Goal: Task Accomplishment & Management: Manage account settings

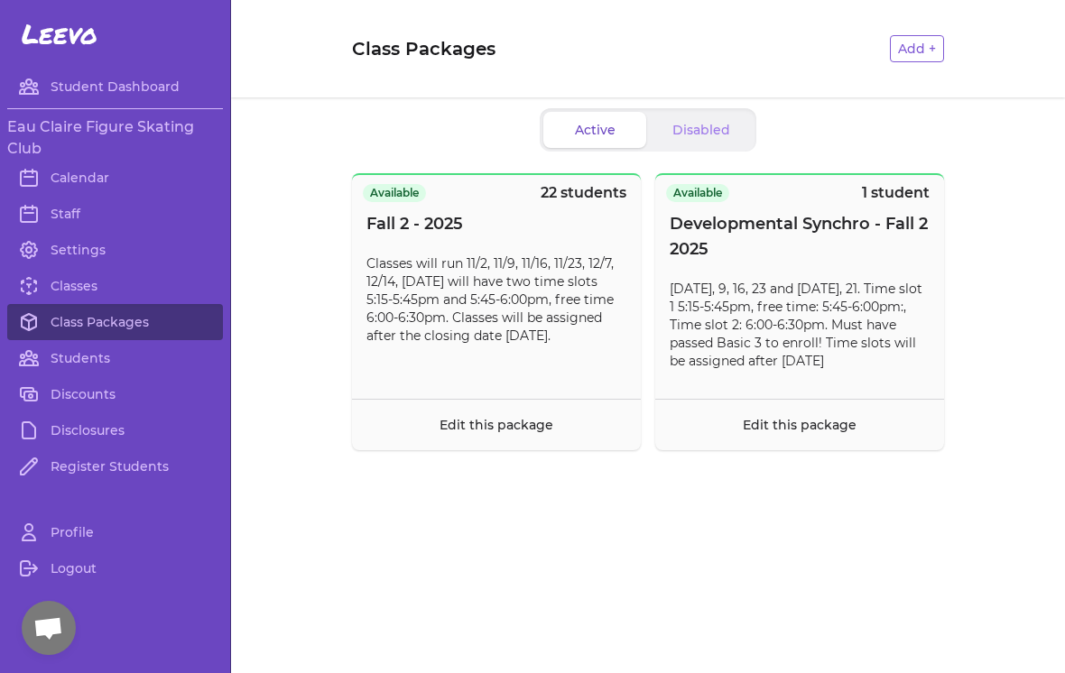
click at [87, 181] on link "Calendar" at bounding box center [115, 178] width 216 height 36
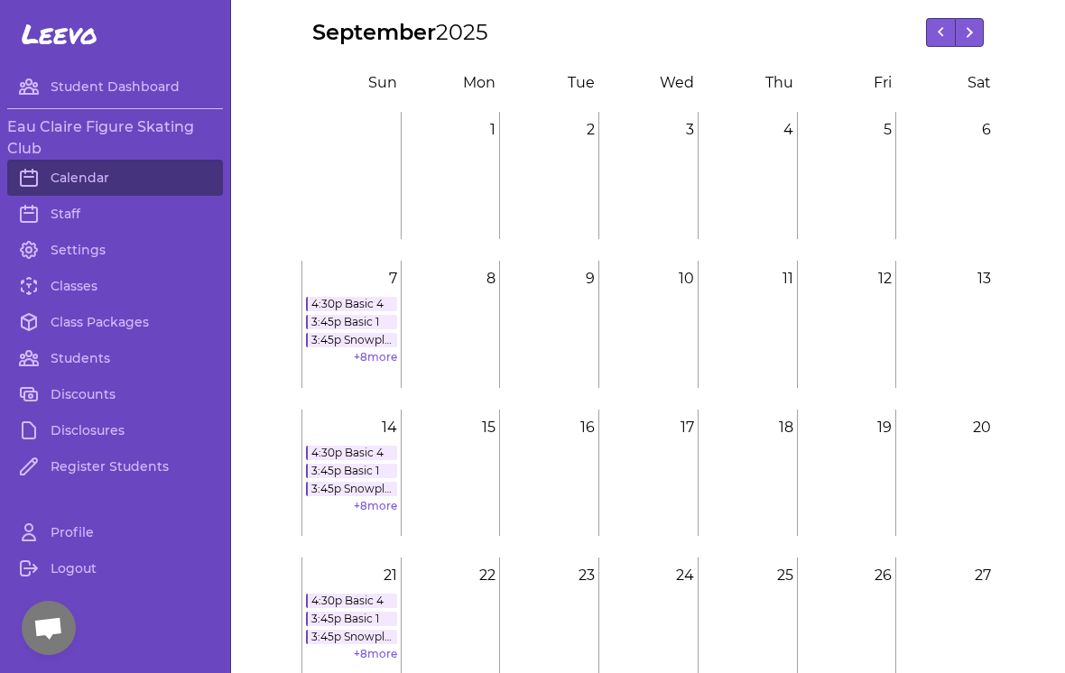
click at [379, 513] on link "+ 8 more" at bounding box center [375, 506] width 43 height 14
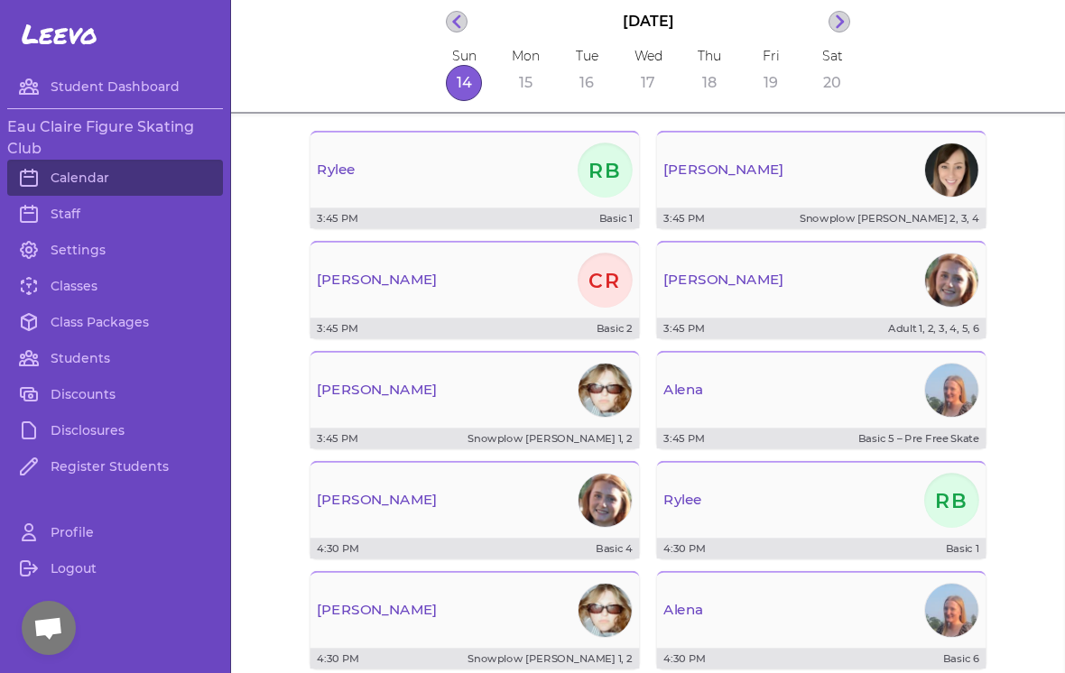
click at [578, 421] on div "[PERSON_NAME]" at bounding box center [476, 389] width 330 height 61
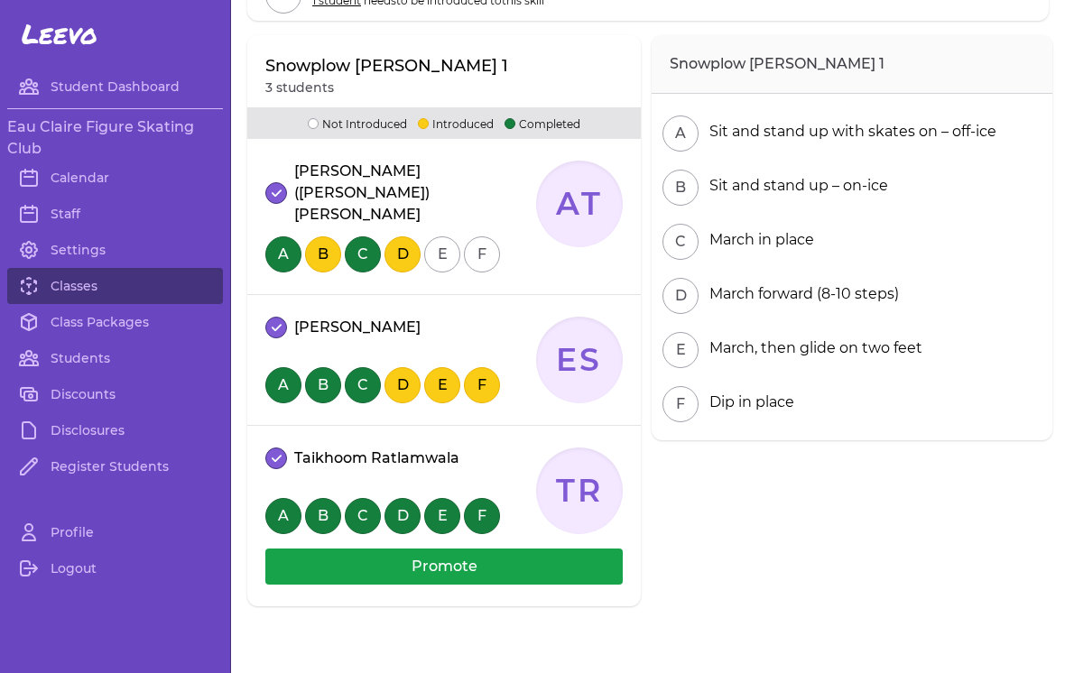
scroll to position [302, 0]
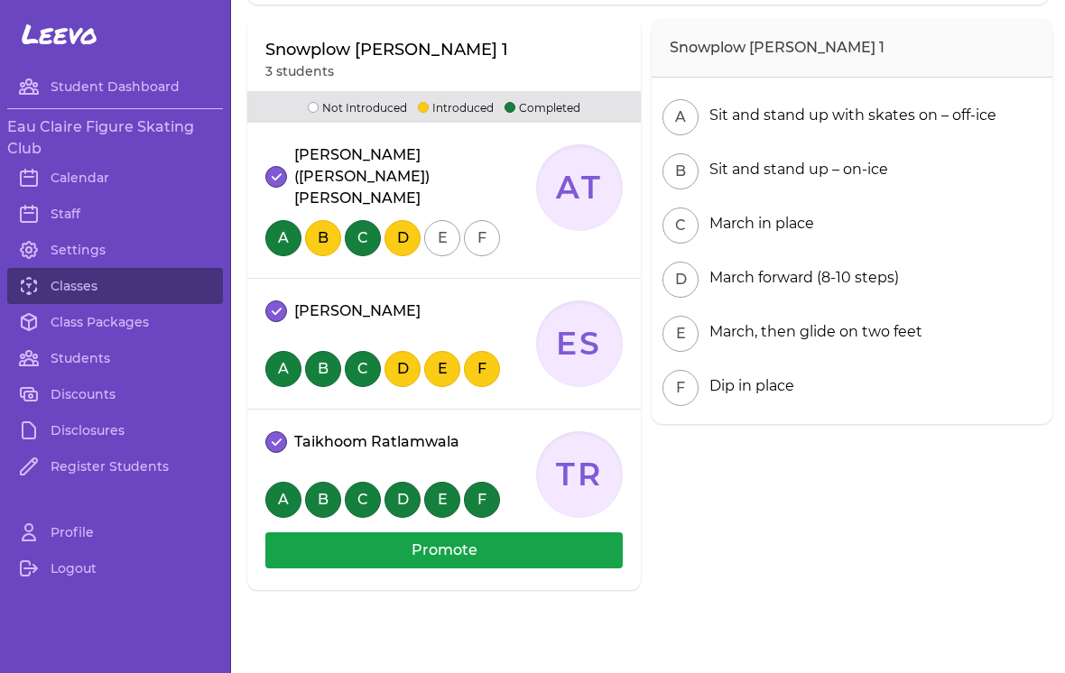
click at [488, 533] on button "Promote" at bounding box center [444, 551] width 358 height 36
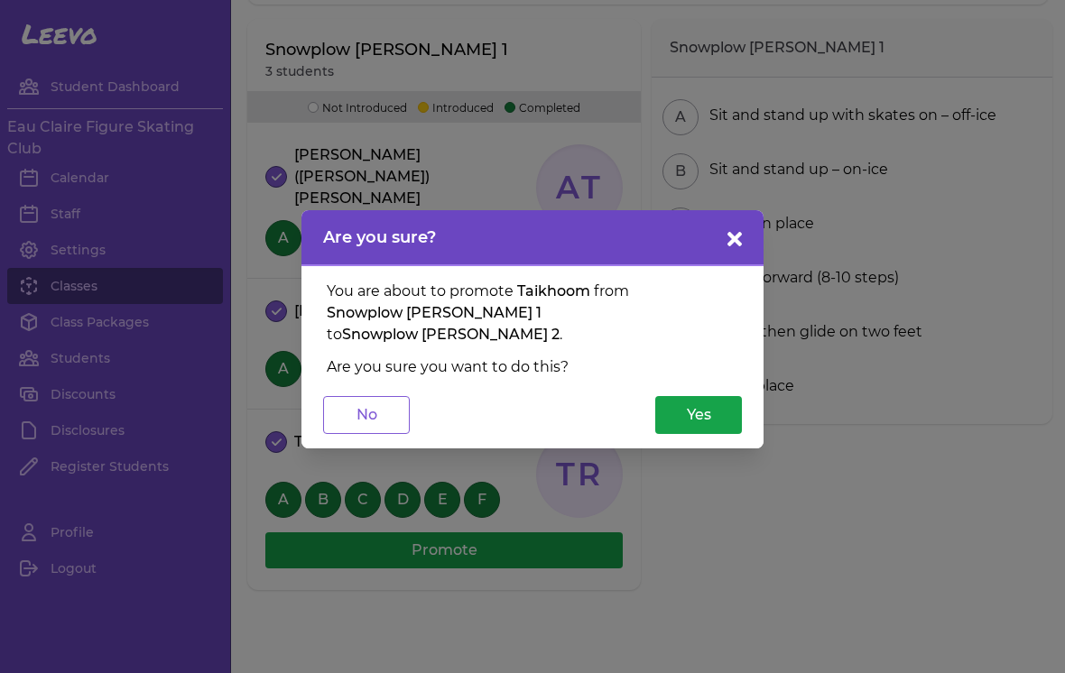
click at [701, 420] on button "Yes" at bounding box center [698, 415] width 87 height 38
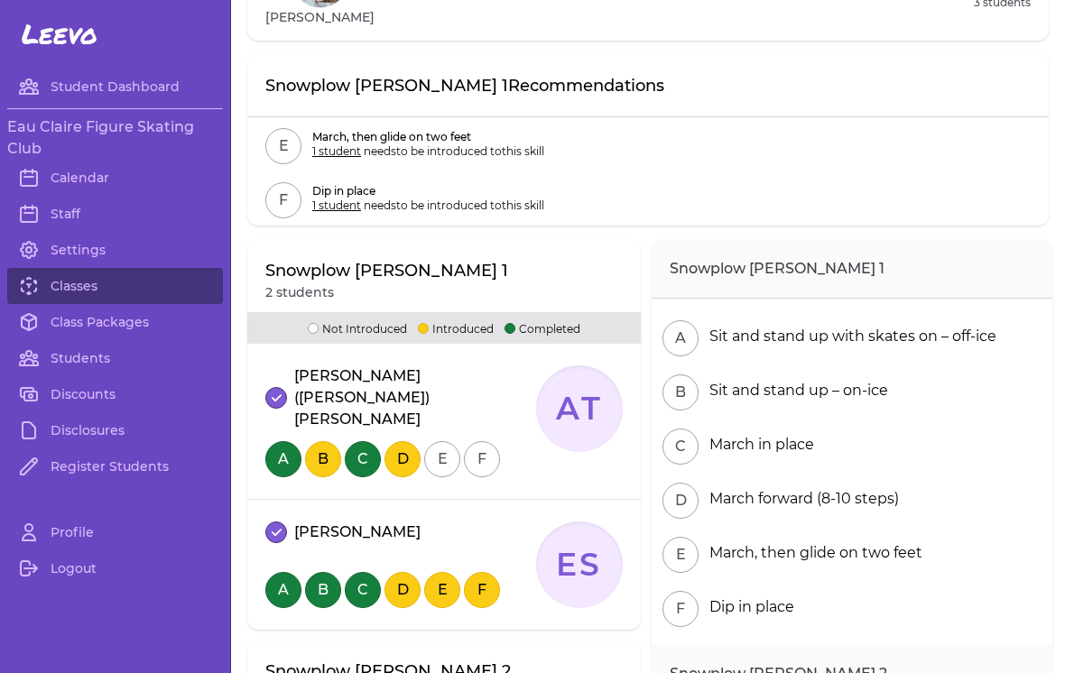
scroll to position [78, 0]
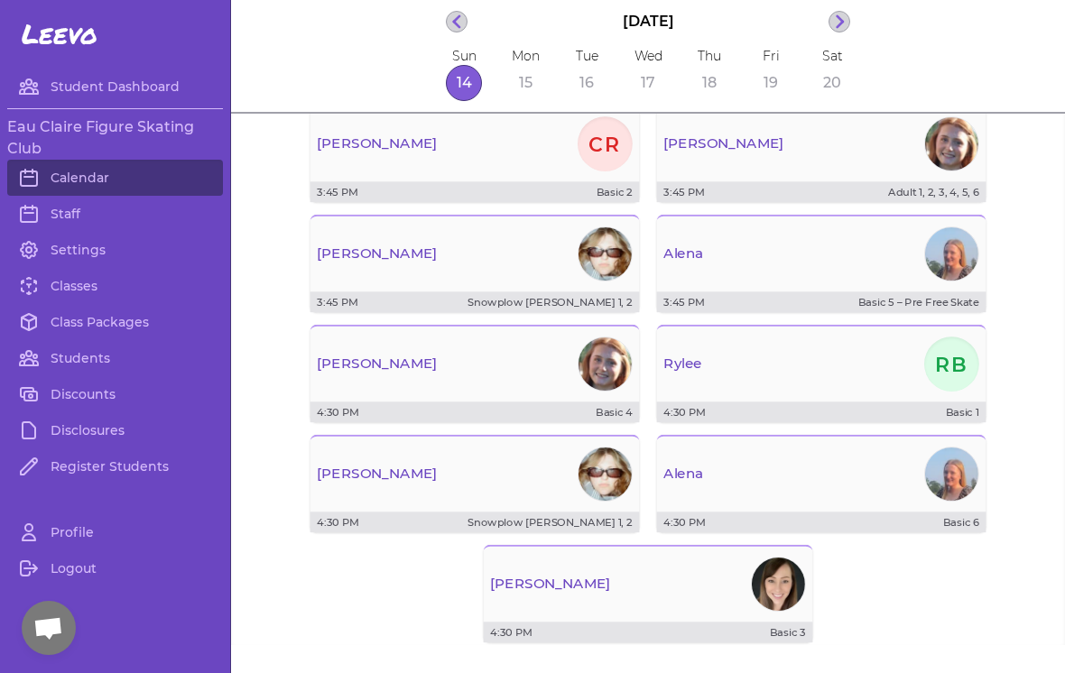
scroll to position [137, 0]
click at [571, 497] on div "[PERSON_NAME]" at bounding box center [476, 472] width 330 height 61
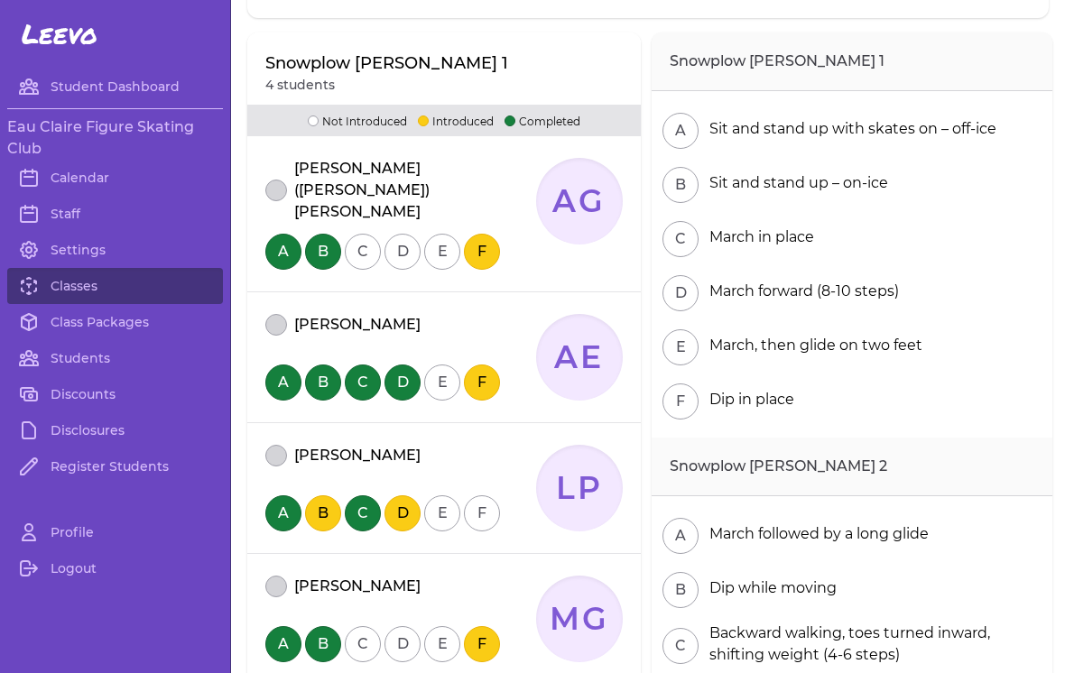
scroll to position [231, 0]
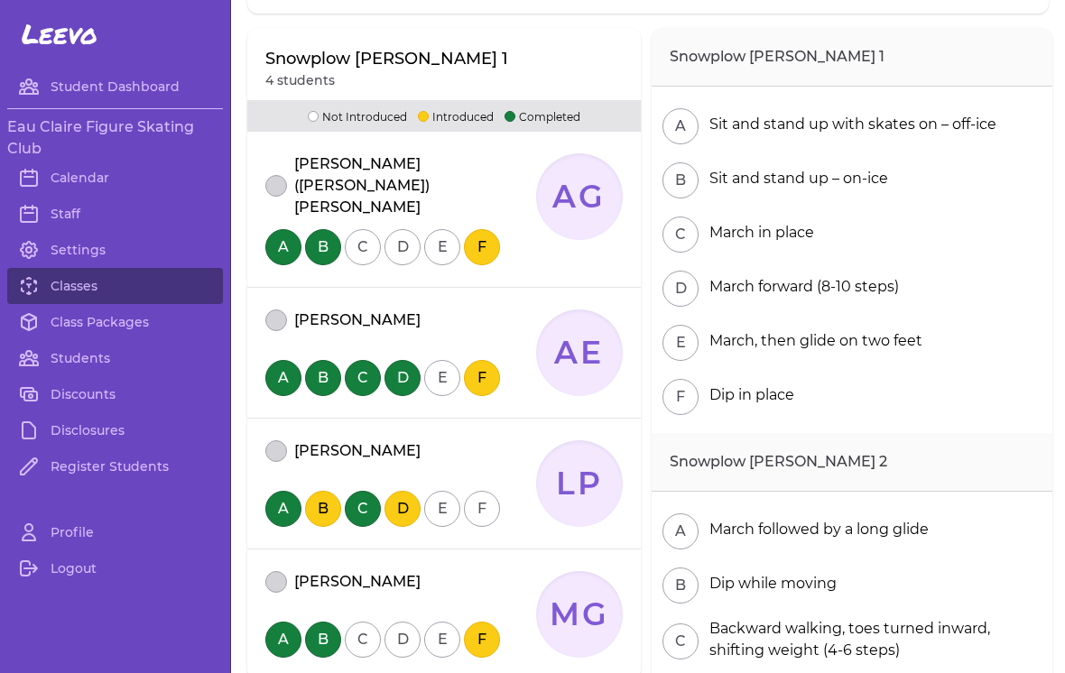
click at [108, 282] on link "Classes" at bounding box center [115, 286] width 216 height 36
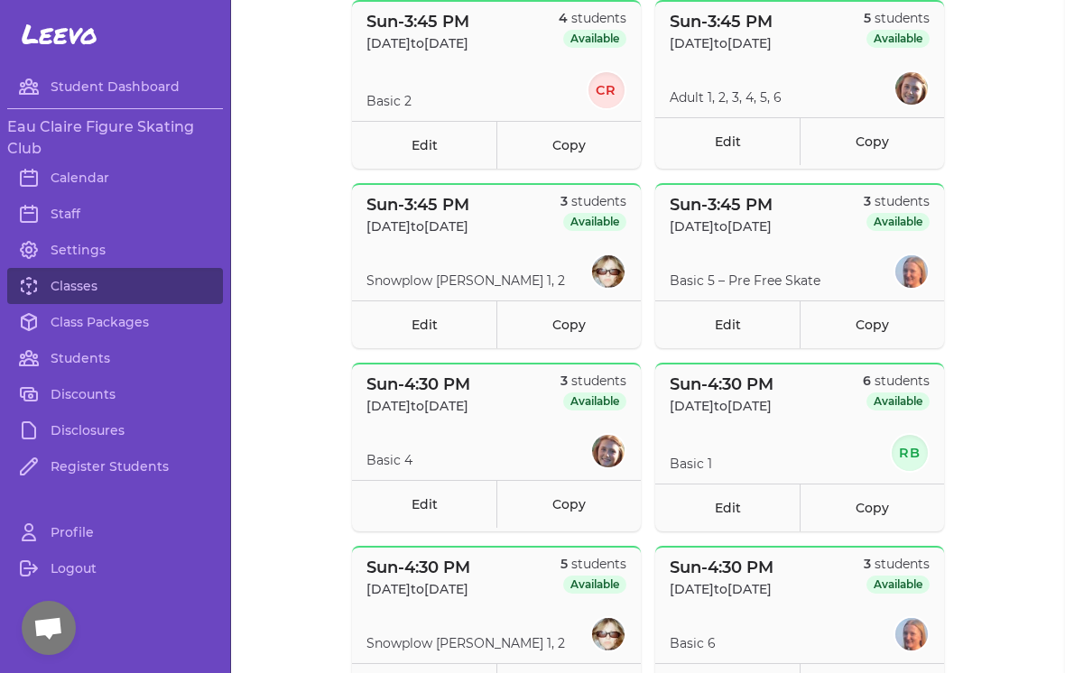
scroll to position [385, 0]
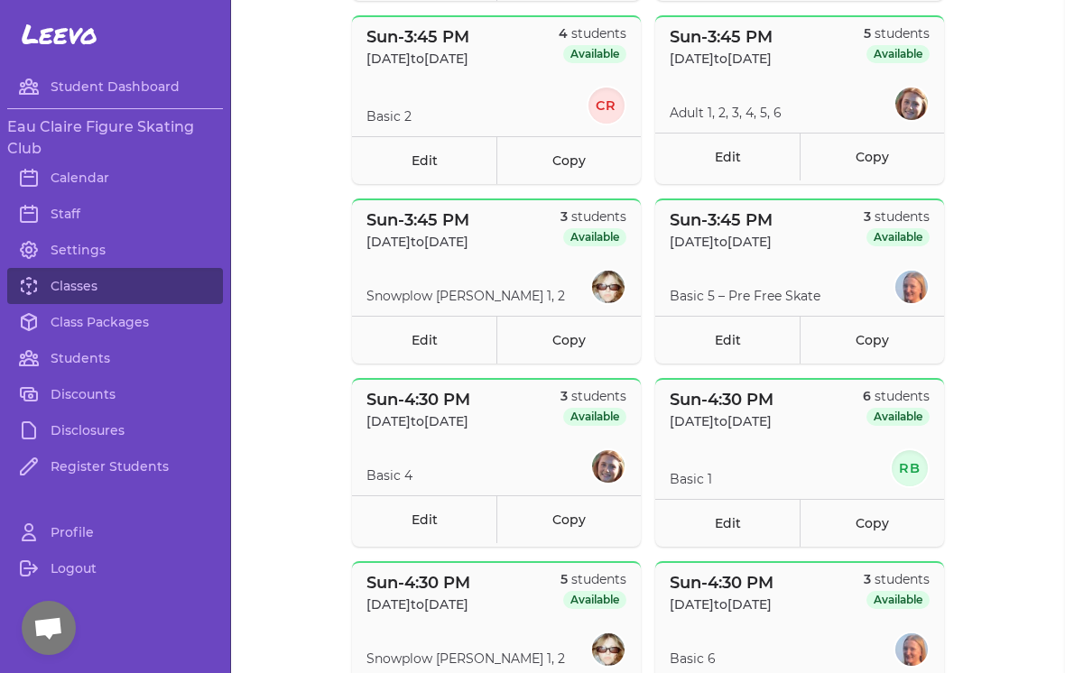
click at [461, 230] on p "Sun - 3:45 PM" at bounding box center [418, 220] width 103 height 25
click at [104, 293] on link "Classes" at bounding box center [115, 286] width 216 height 36
click at [98, 172] on link "Calendar" at bounding box center [115, 178] width 216 height 36
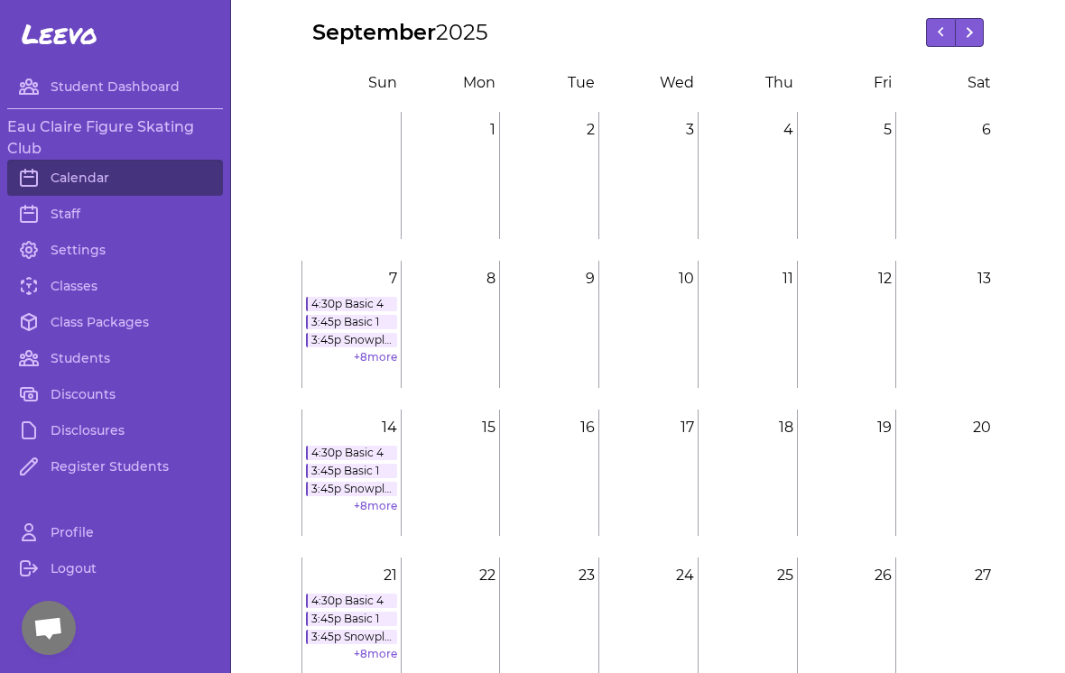
click at [372, 505] on link "+ 8 more" at bounding box center [375, 506] width 43 height 14
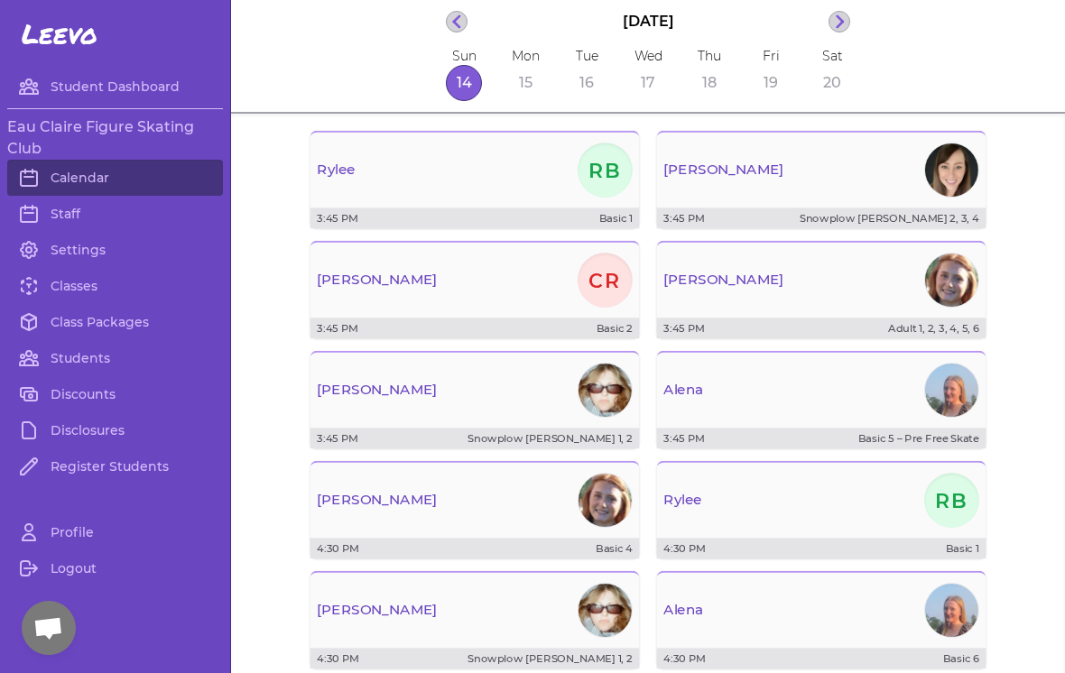
click at [577, 299] on div "[PERSON_NAME] CR" at bounding box center [476, 279] width 330 height 61
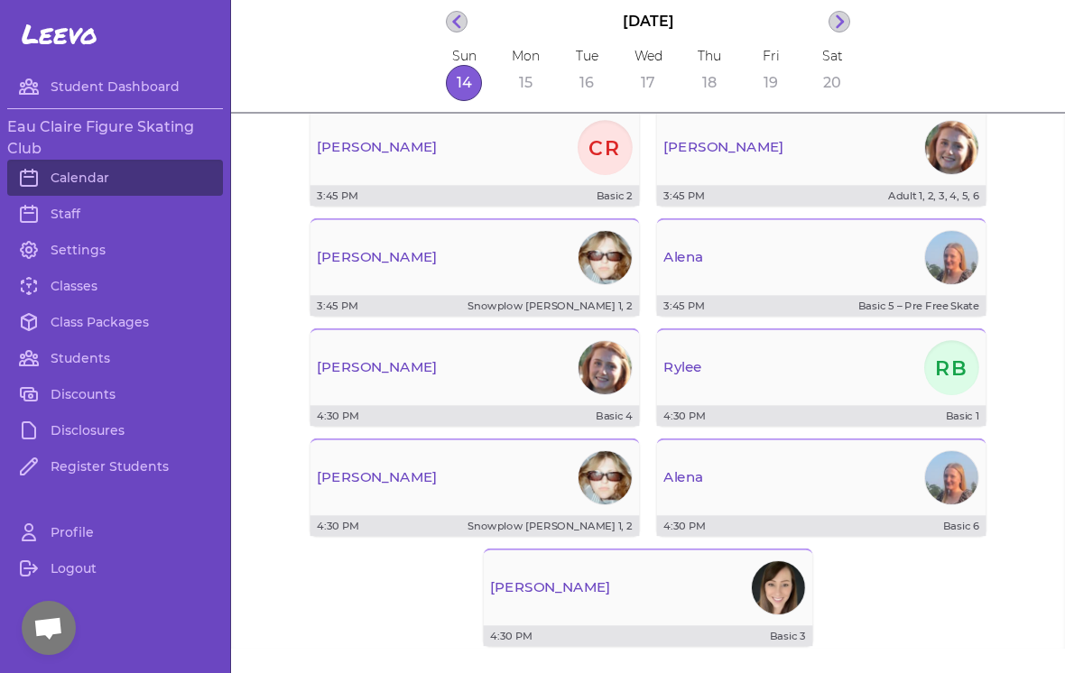
scroll to position [134, 0]
click at [551, 494] on div "[PERSON_NAME]" at bounding box center [476, 476] width 330 height 61
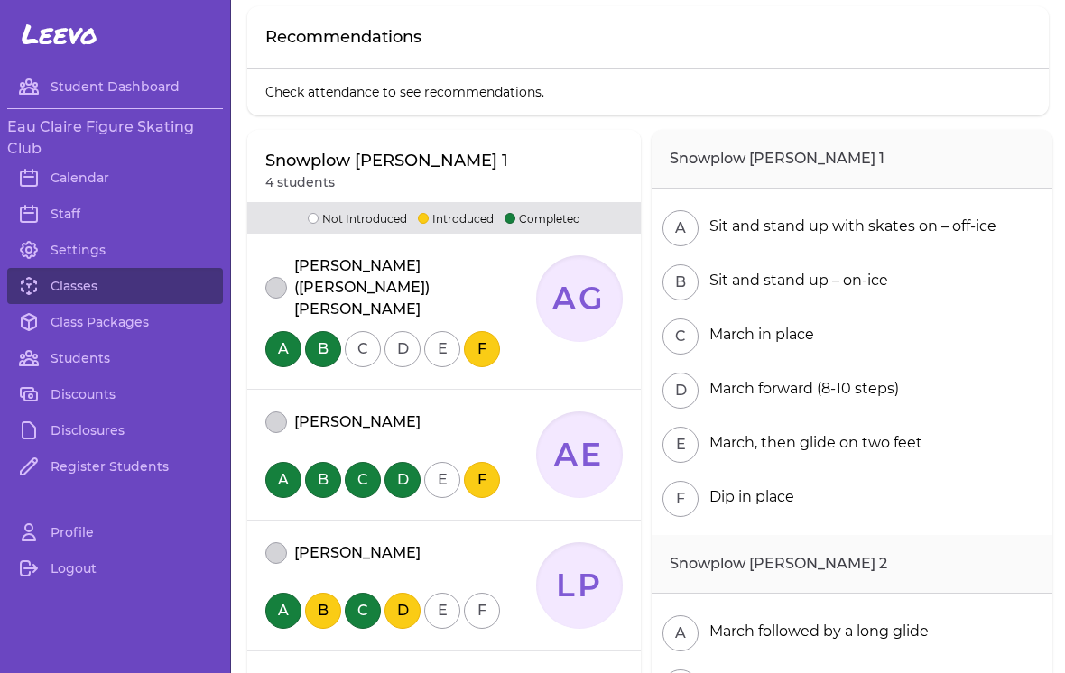
scroll to position [130, 0]
click at [274, 276] on button "attendance" at bounding box center [276, 287] width 22 height 22
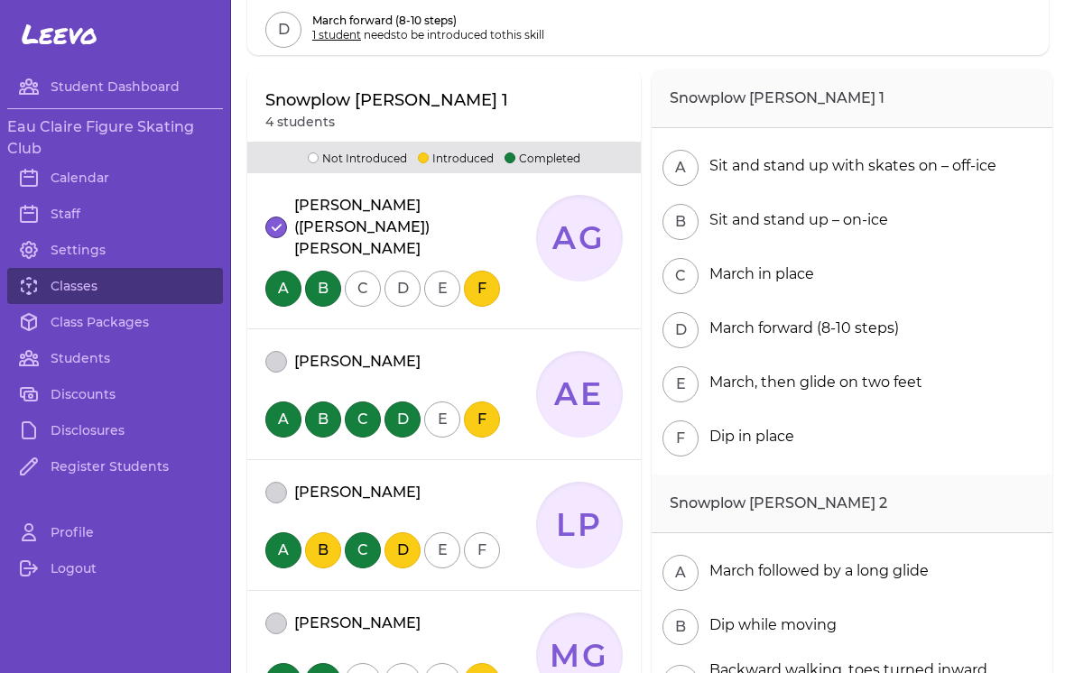
scroll to position [292, 0]
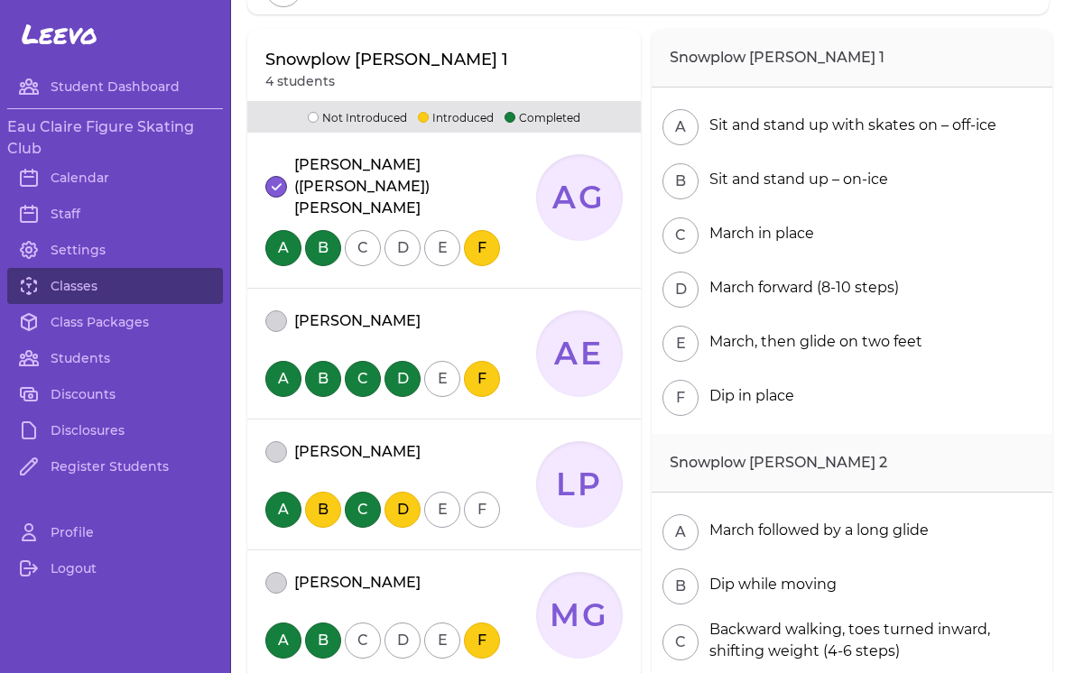
click at [271, 312] on div "[PERSON_NAME] A B C D E F" at bounding box center [384, 354] width 238 height 87
click at [276, 311] on button "attendance" at bounding box center [276, 322] width 22 height 22
click at [275, 441] on button "attendance" at bounding box center [276, 452] width 22 height 22
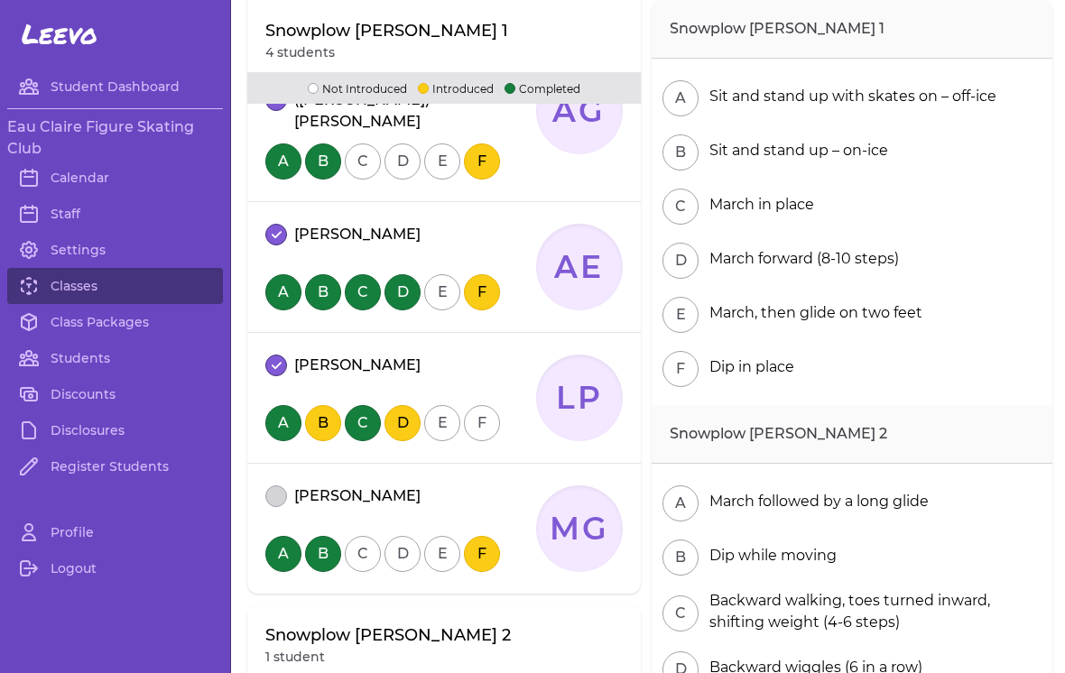
scroll to position [388, 0]
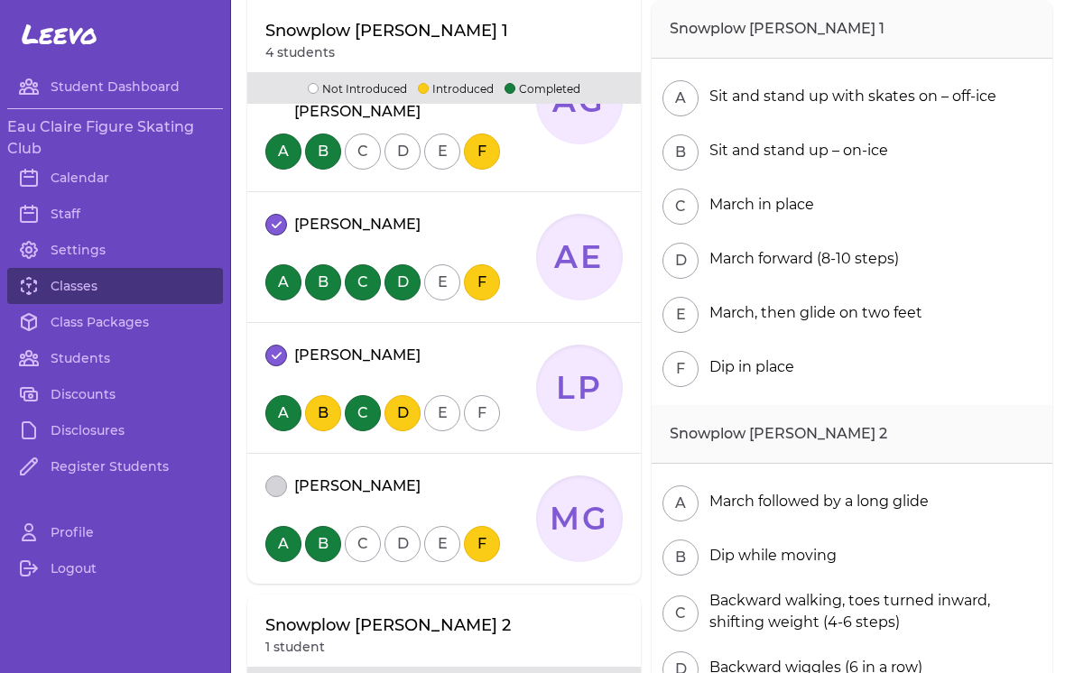
click at [275, 476] on button "attendance" at bounding box center [276, 487] width 22 height 22
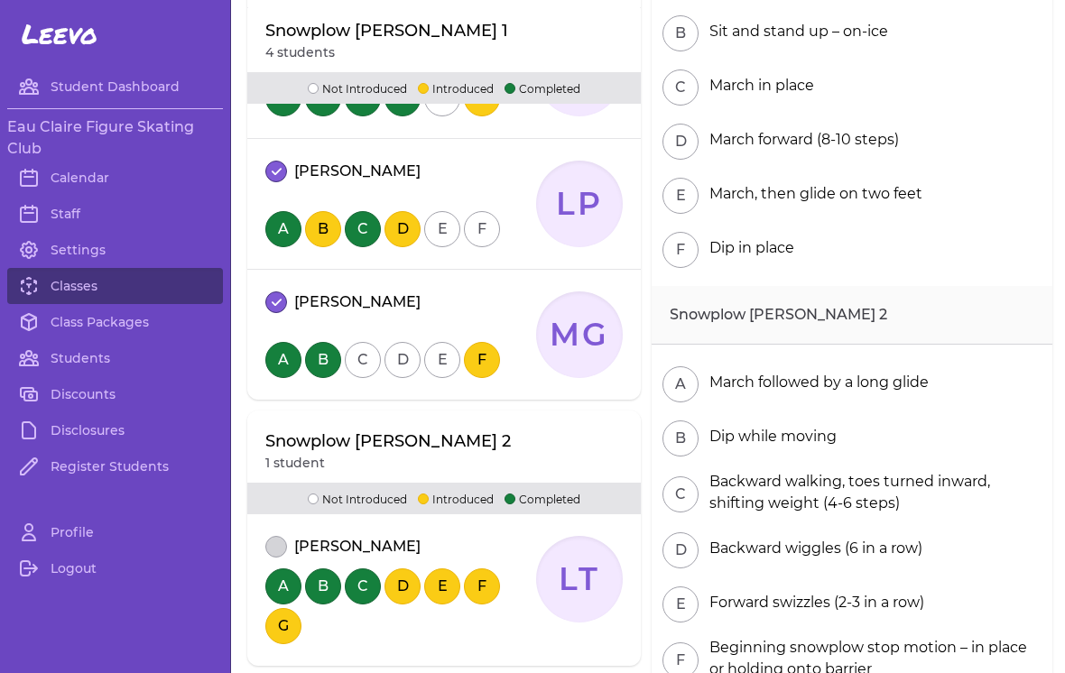
scroll to position [596, 0]
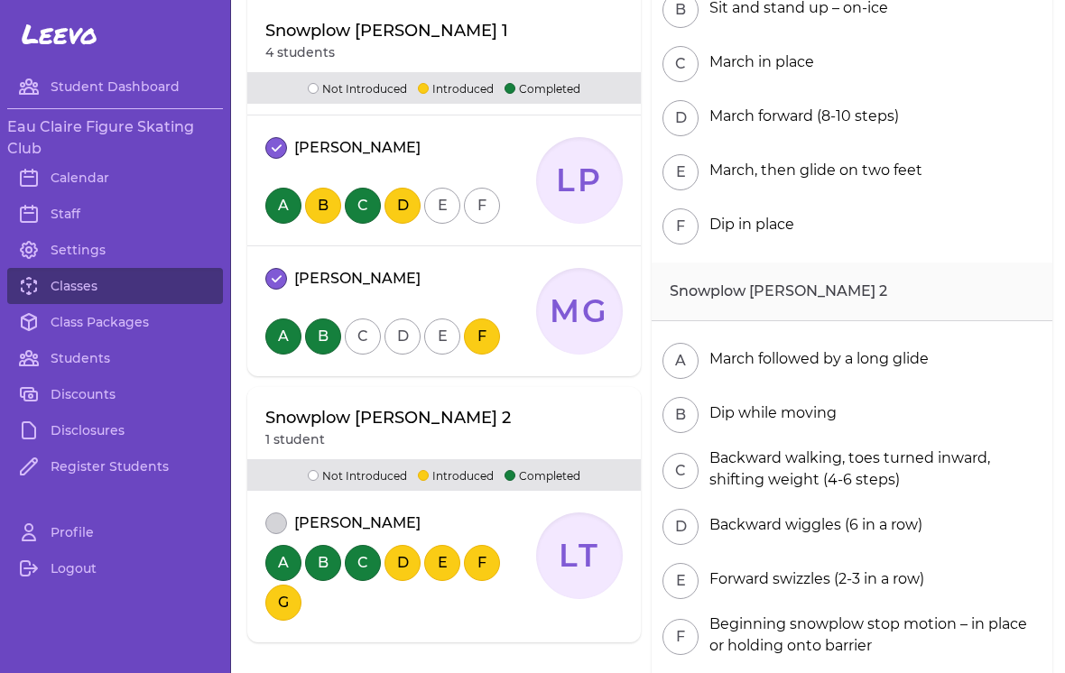
click at [277, 513] on button "attendance" at bounding box center [276, 524] width 22 height 22
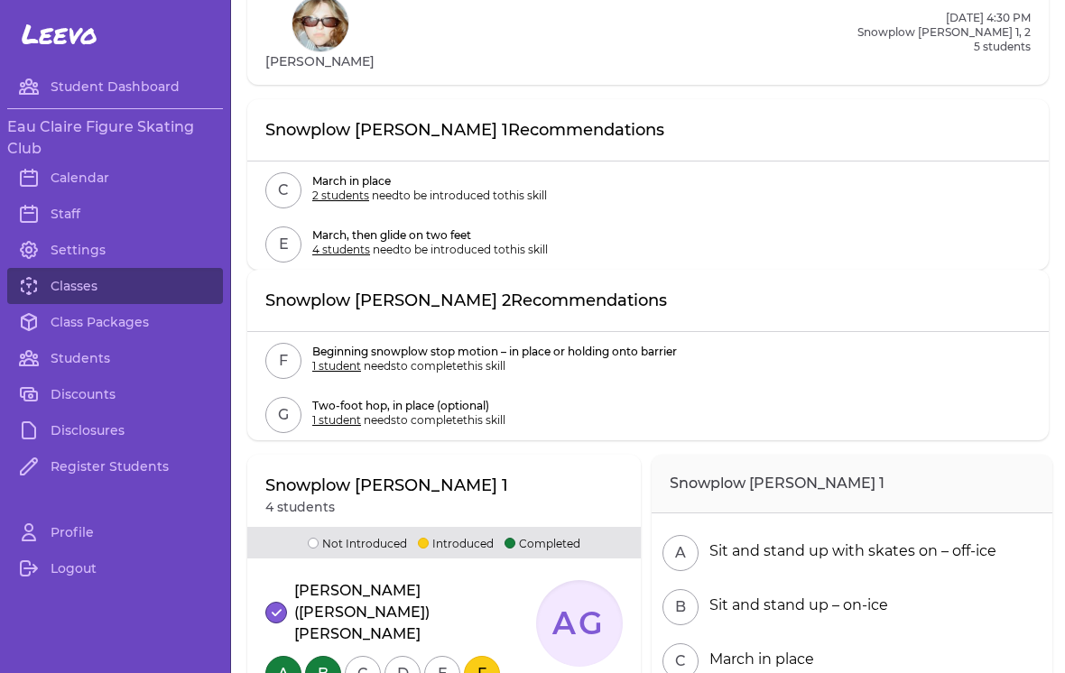
scroll to position [27, 0]
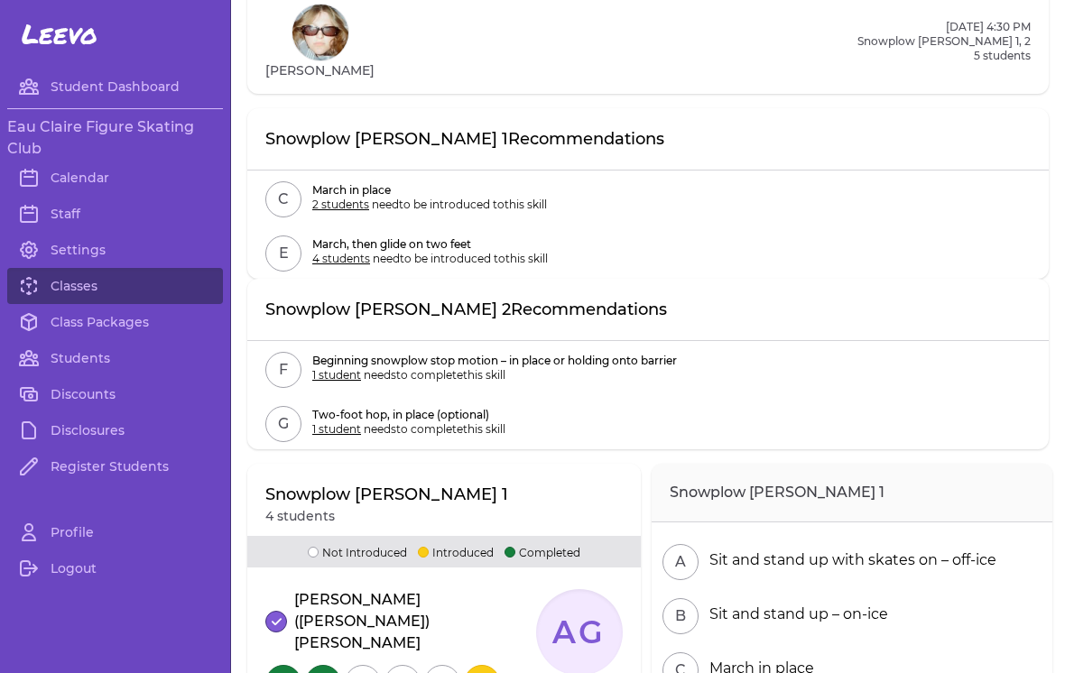
click at [82, 293] on link "Classes" at bounding box center [115, 286] width 216 height 36
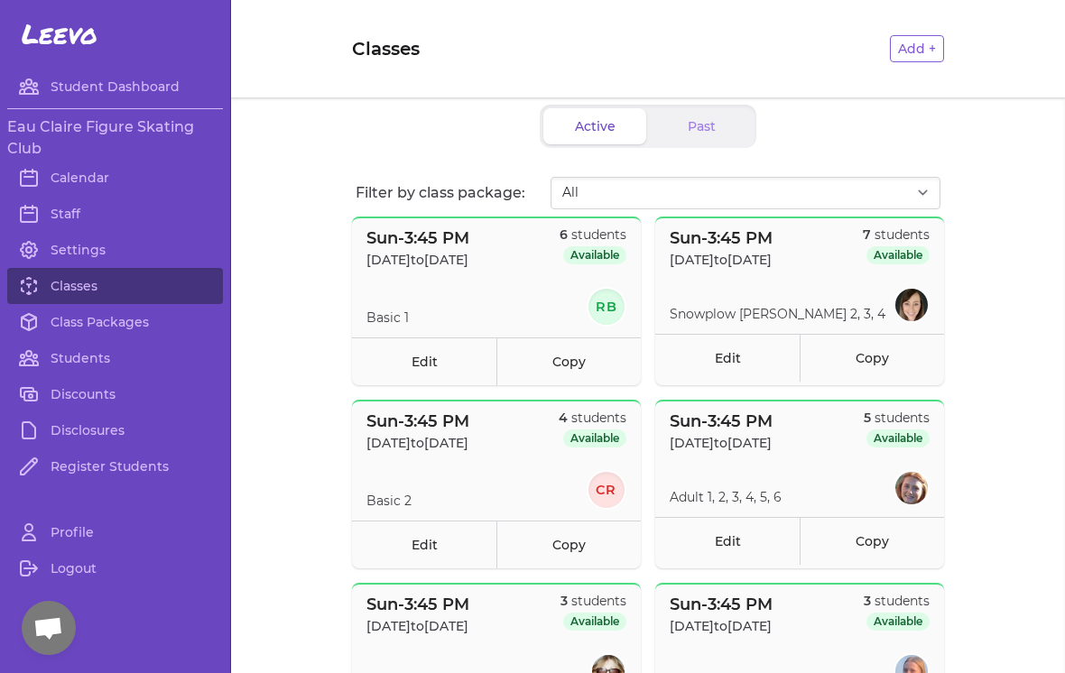
click at [82, 192] on link "Calendar" at bounding box center [115, 178] width 216 height 36
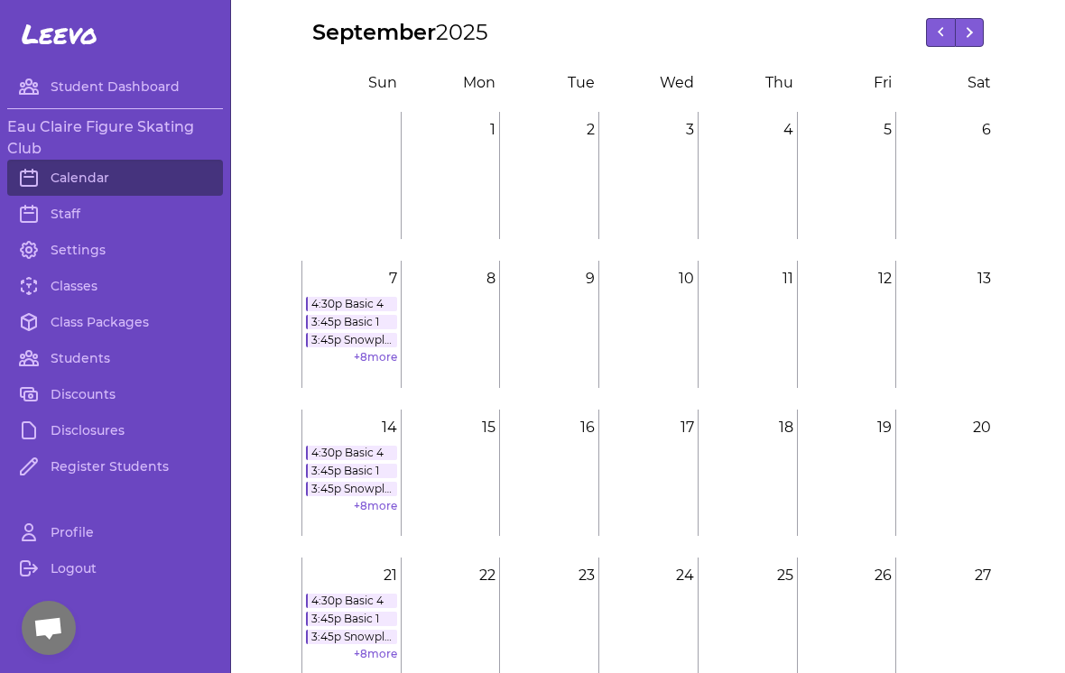
click at [388, 506] on link "+ 8 more" at bounding box center [375, 506] width 43 height 14
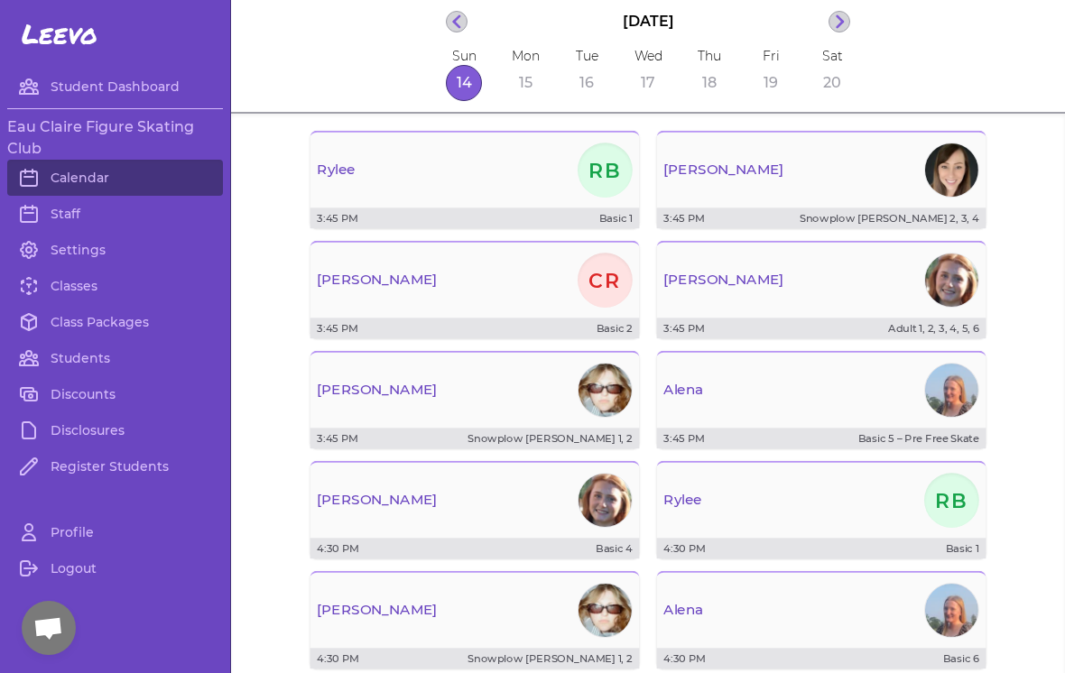
click at [562, 172] on div "[PERSON_NAME]" at bounding box center [476, 169] width 330 height 61
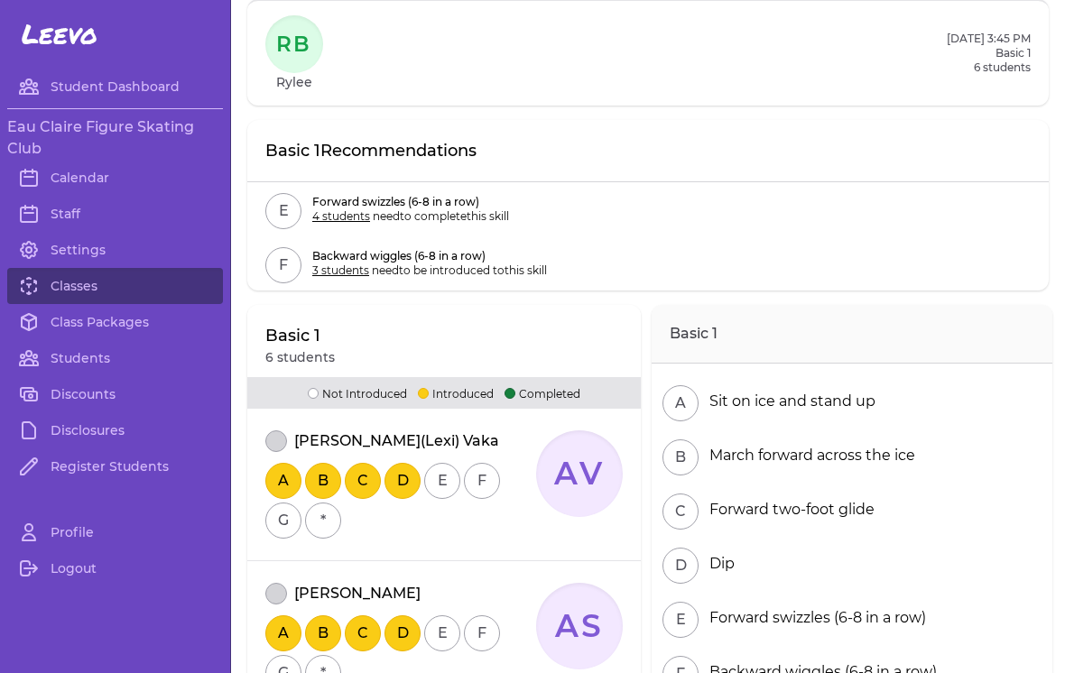
scroll to position [-18, 0]
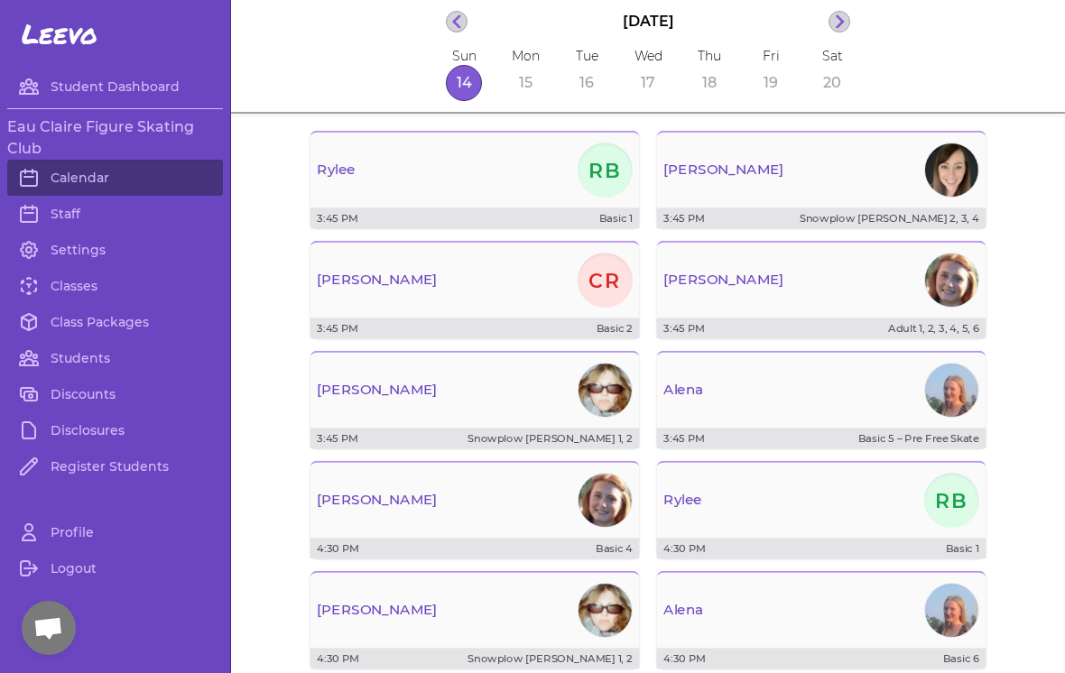
click at [747, 176] on div "[PERSON_NAME]" at bounding box center [822, 169] width 330 height 61
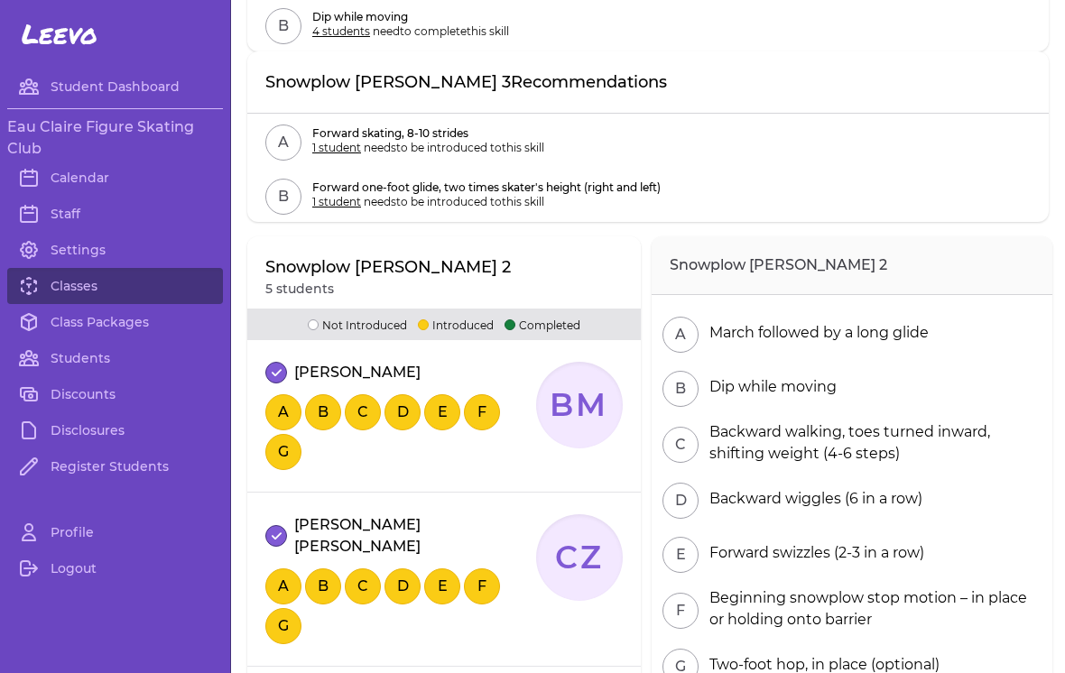
scroll to position [250, 0]
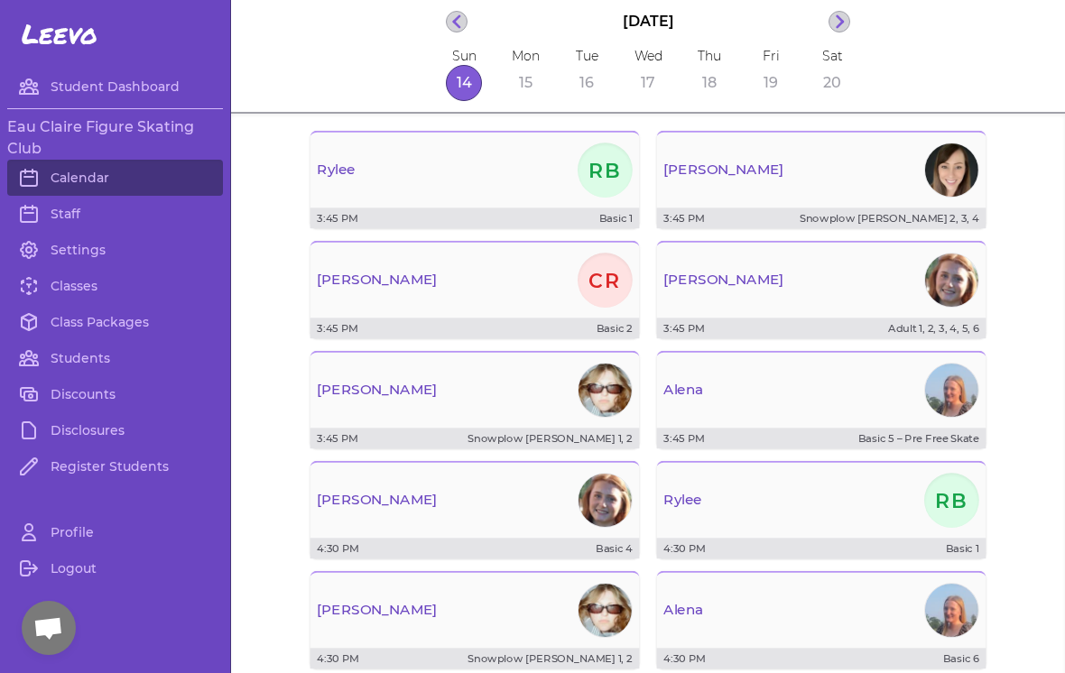
click at [511, 292] on div "[PERSON_NAME] CR" at bounding box center [476, 279] width 330 height 61
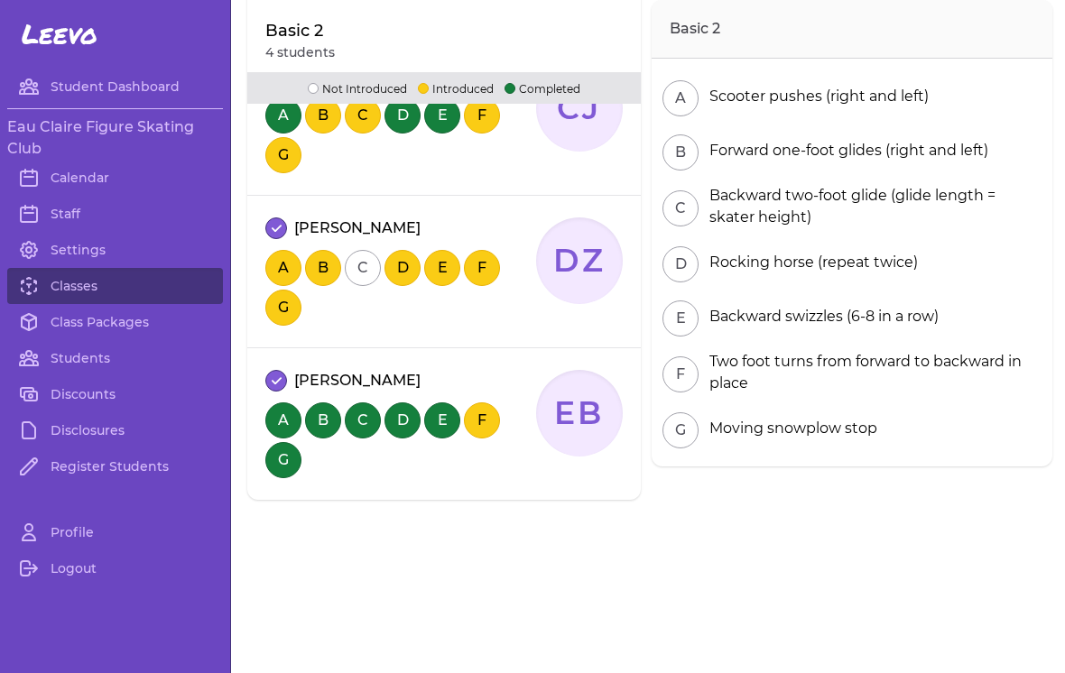
scroll to position [534, 0]
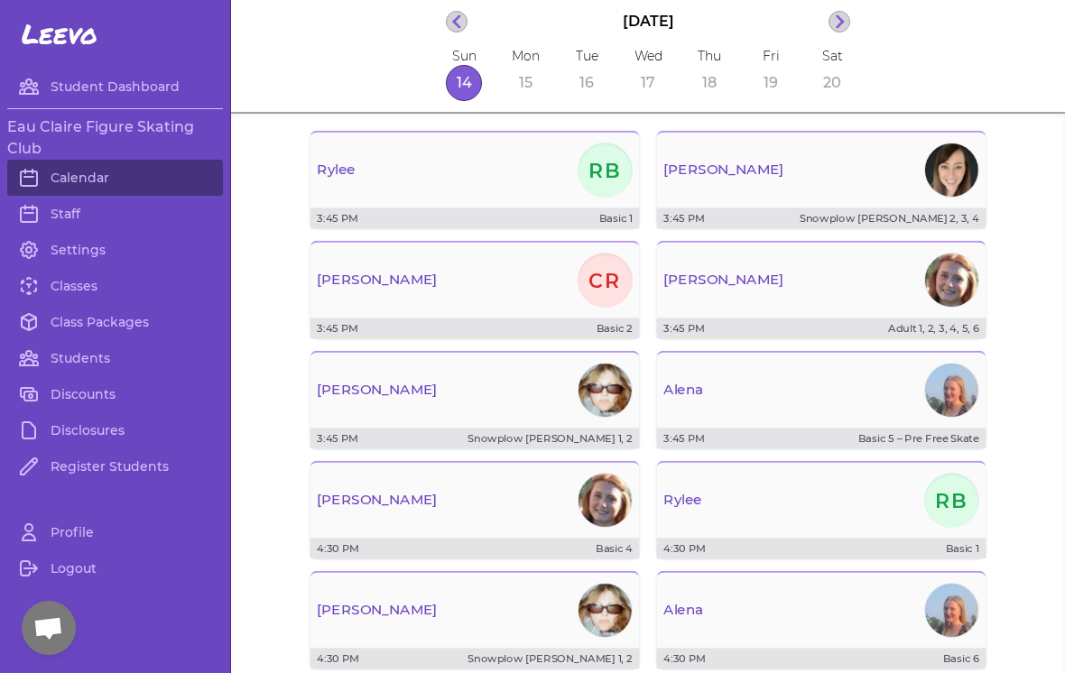
click at [573, 299] on div "[PERSON_NAME] CR" at bounding box center [476, 279] width 330 height 61
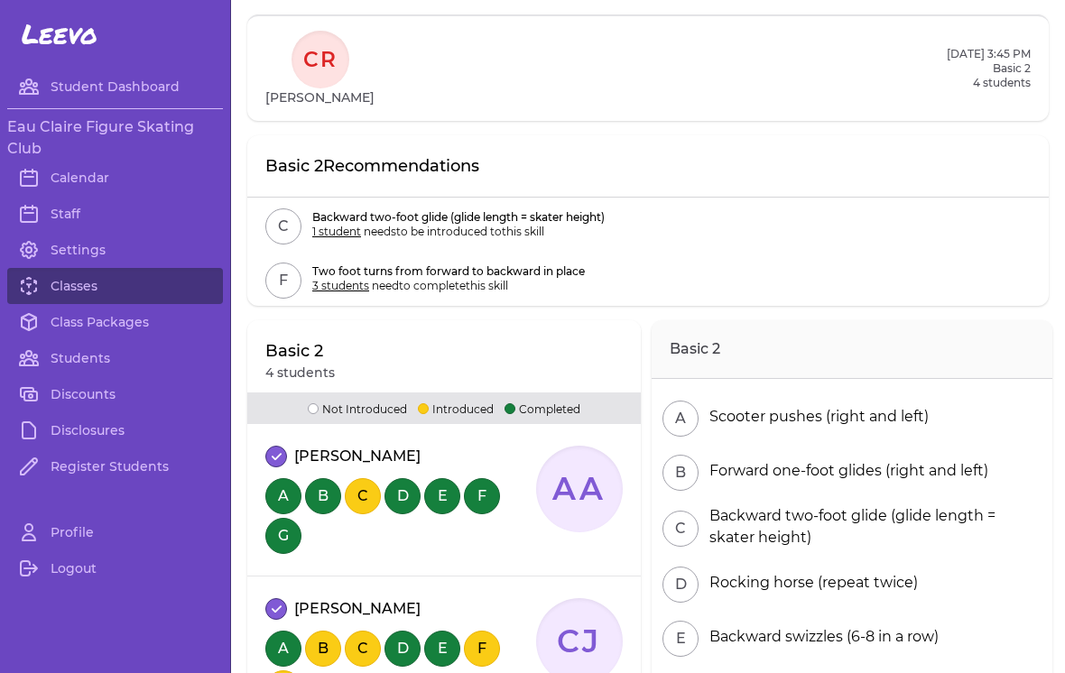
scroll to position [-9, 0]
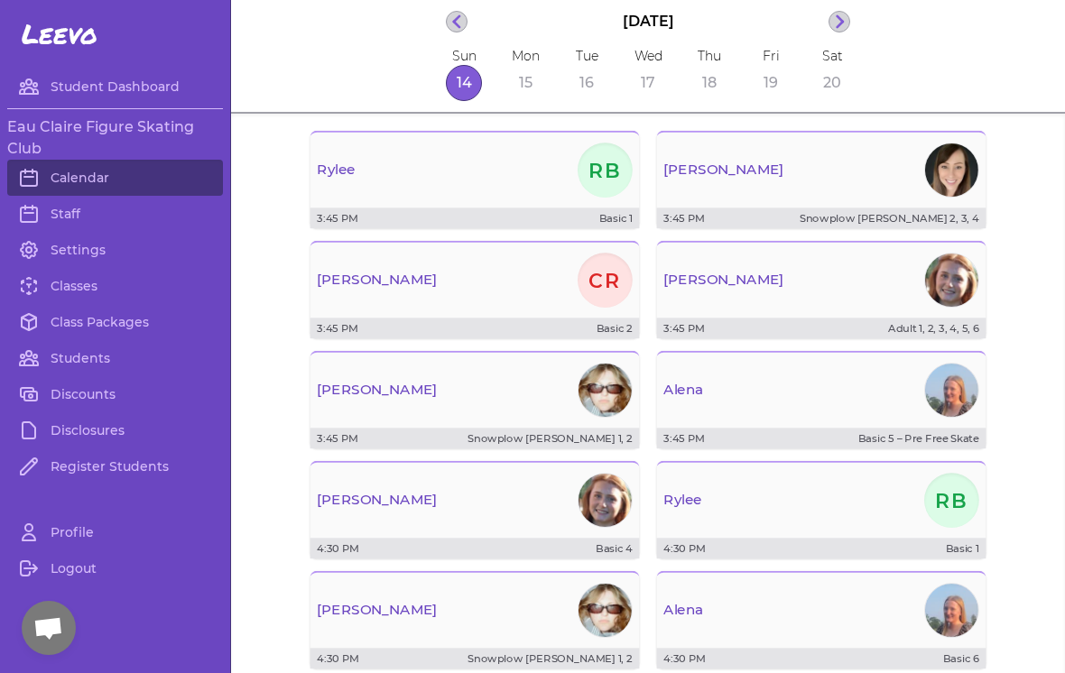
click at [508, 414] on div "[PERSON_NAME]" at bounding box center [476, 389] width 330 height 61
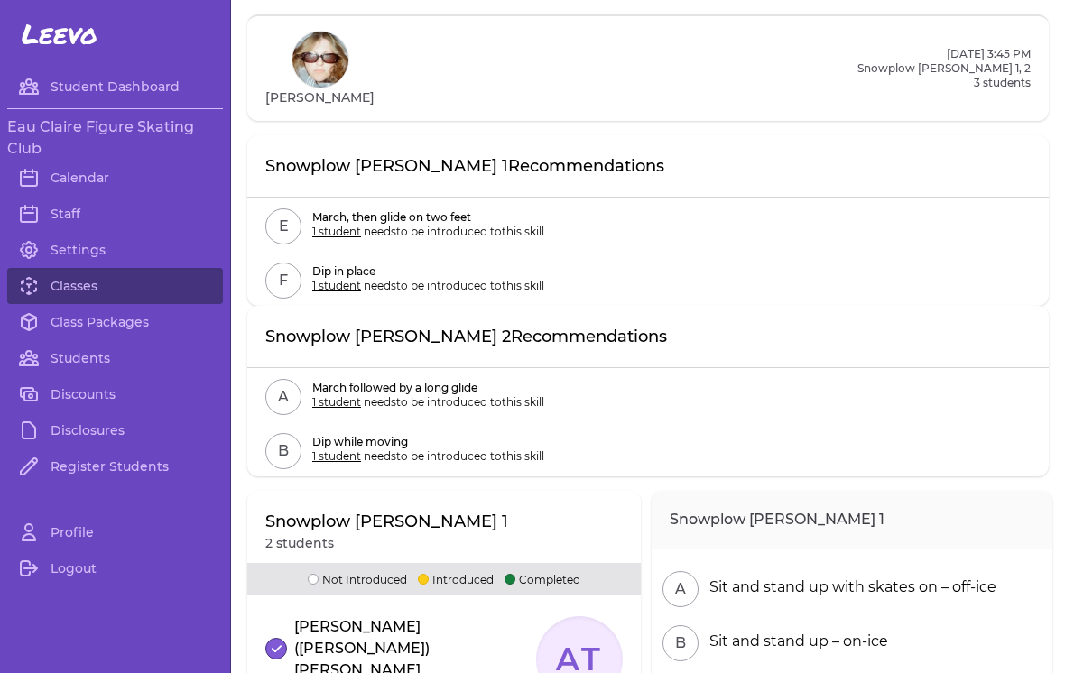
click at [102, 323] on link "Class Packages" at bounding box center [115, 322] width 216 height 36
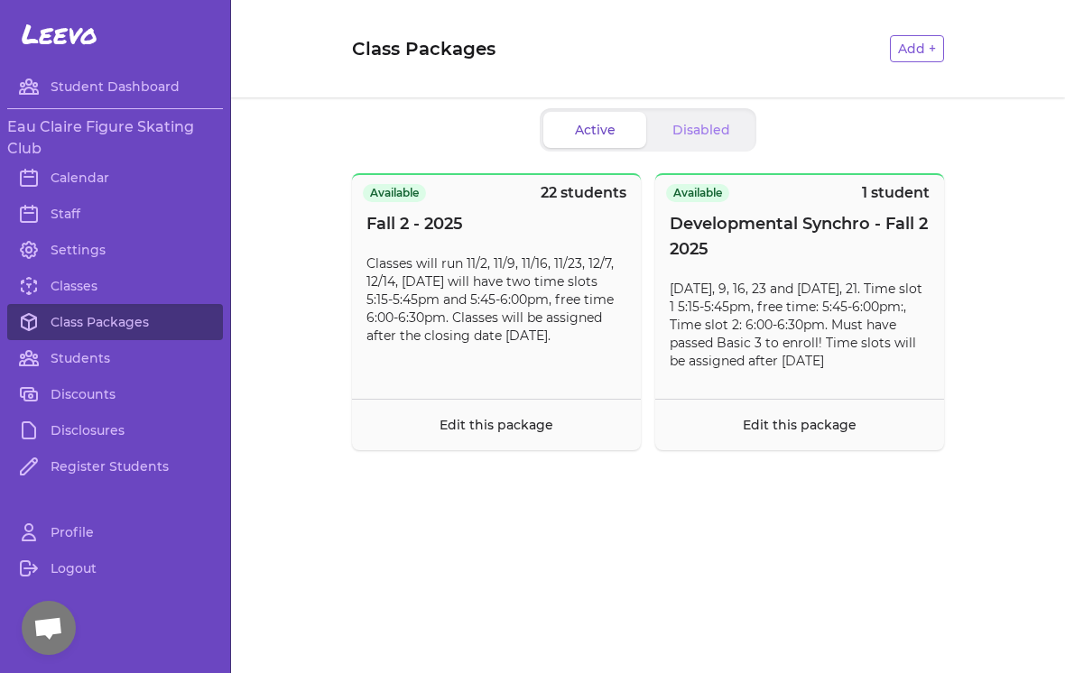
click at [82, 289] on link "Classes" at bounding box center [115, 286] width 216 height 36
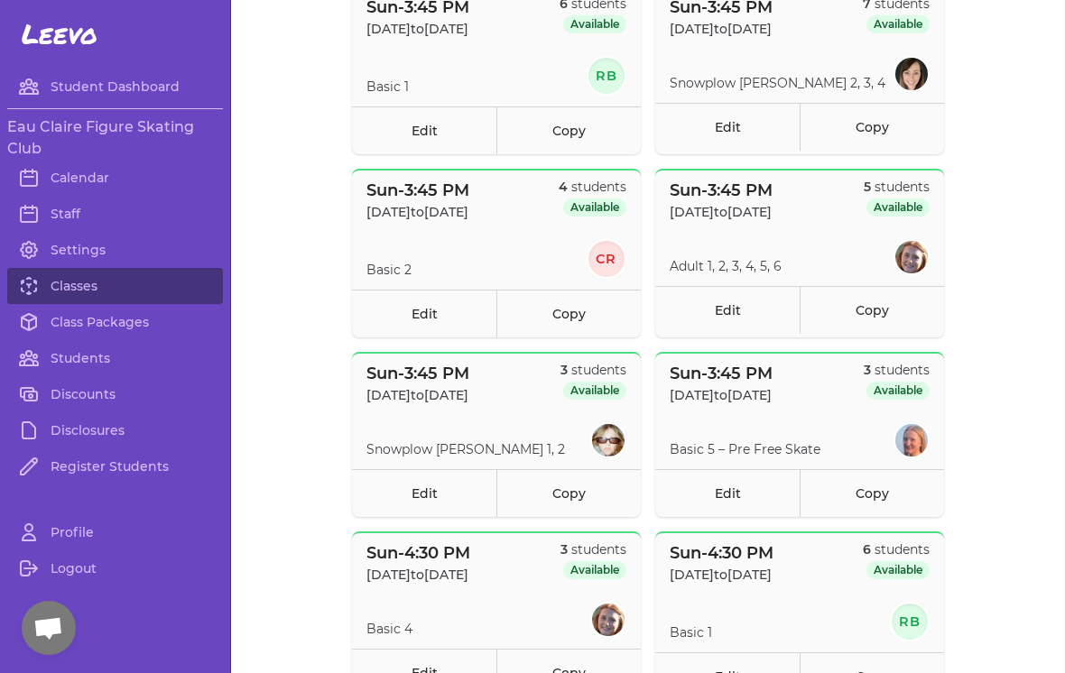
scroll to position [232, 0]
click at [741, 494] on link "Edit" at bounding box center [727, 493] width 144 height 48
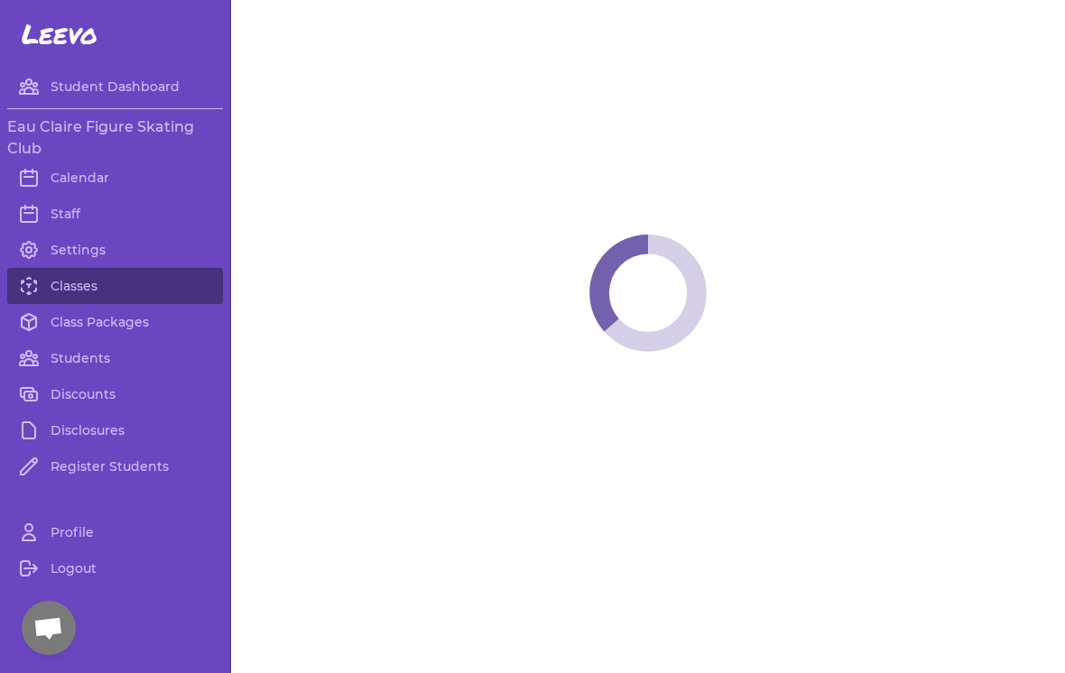
select select "0"
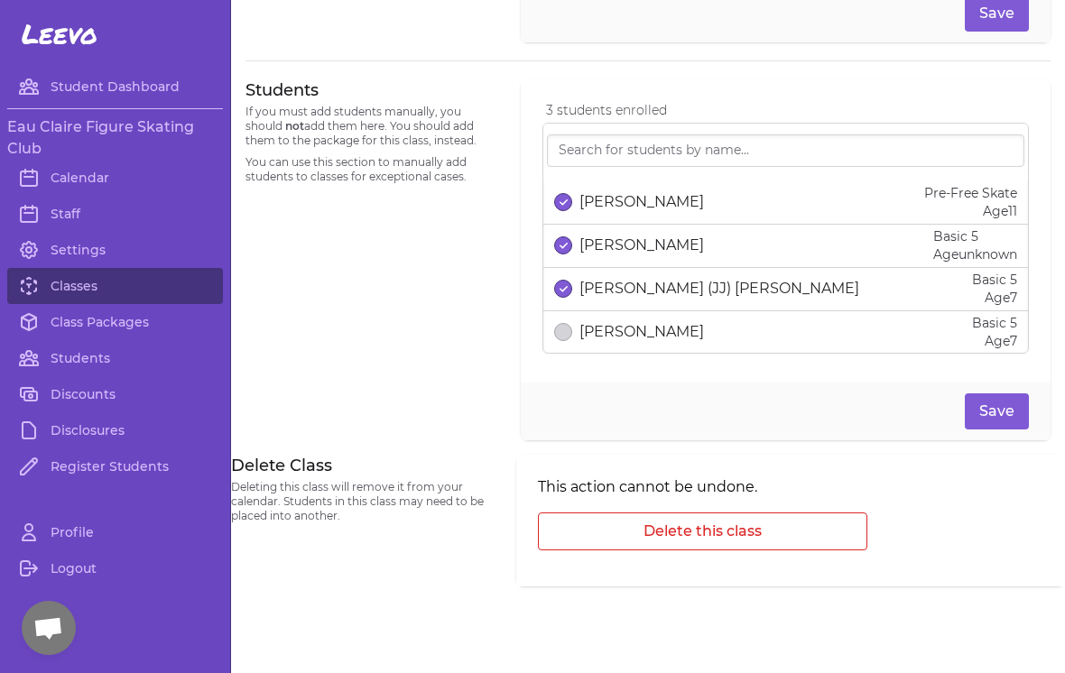
scroll to position [1159, 0]
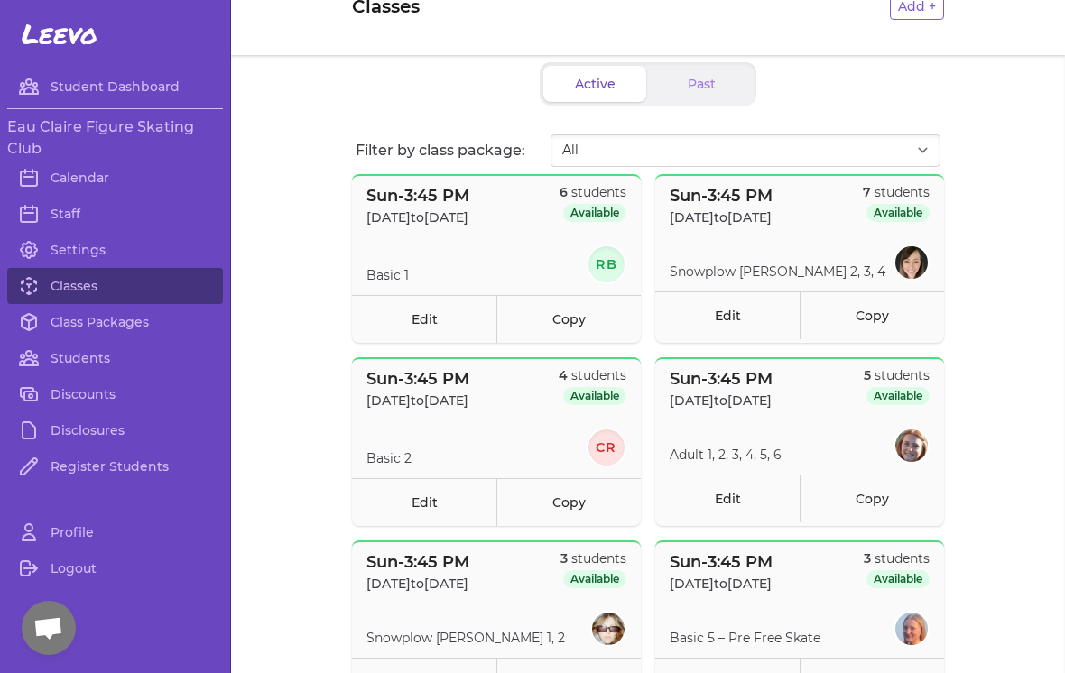
scroll to position [16, 0]
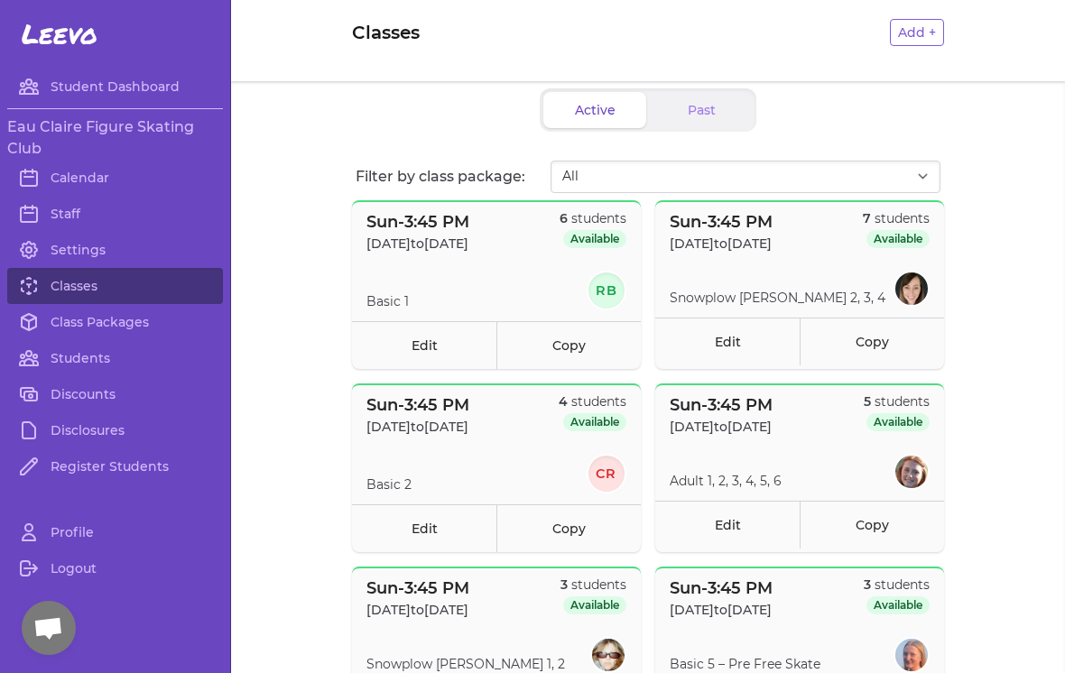
click at [109, 172] on link "Calendar" at bounding box center [115, 178] width 216 height 36
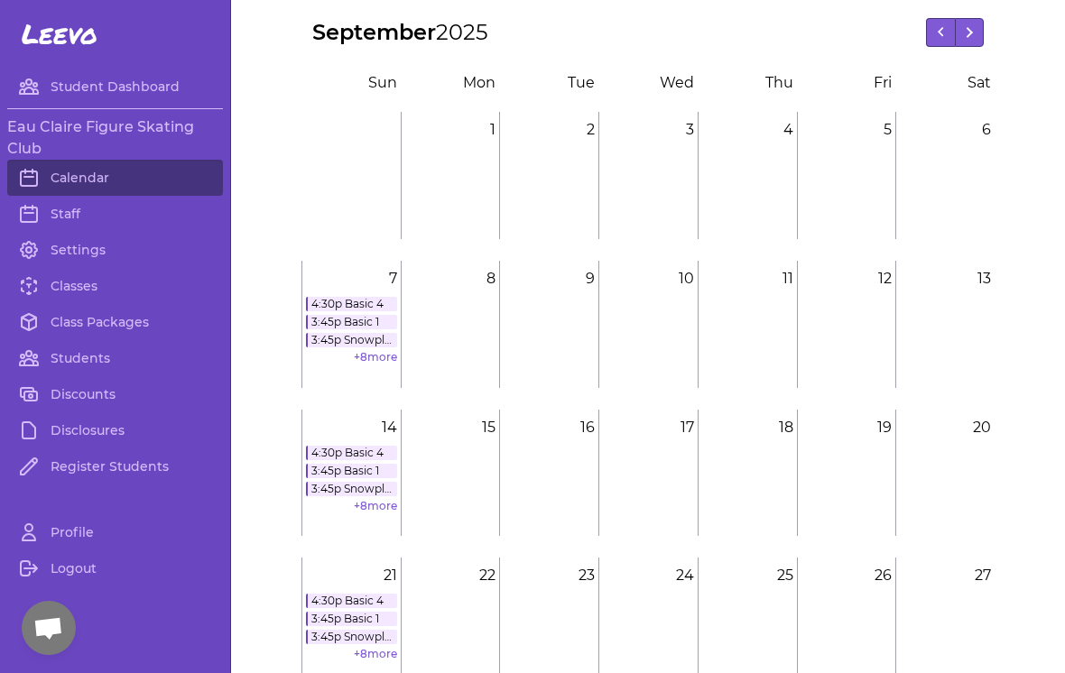
click at [384, 503] on link "+ 8 more" at bounding box center [375, 506] width 43 height 14
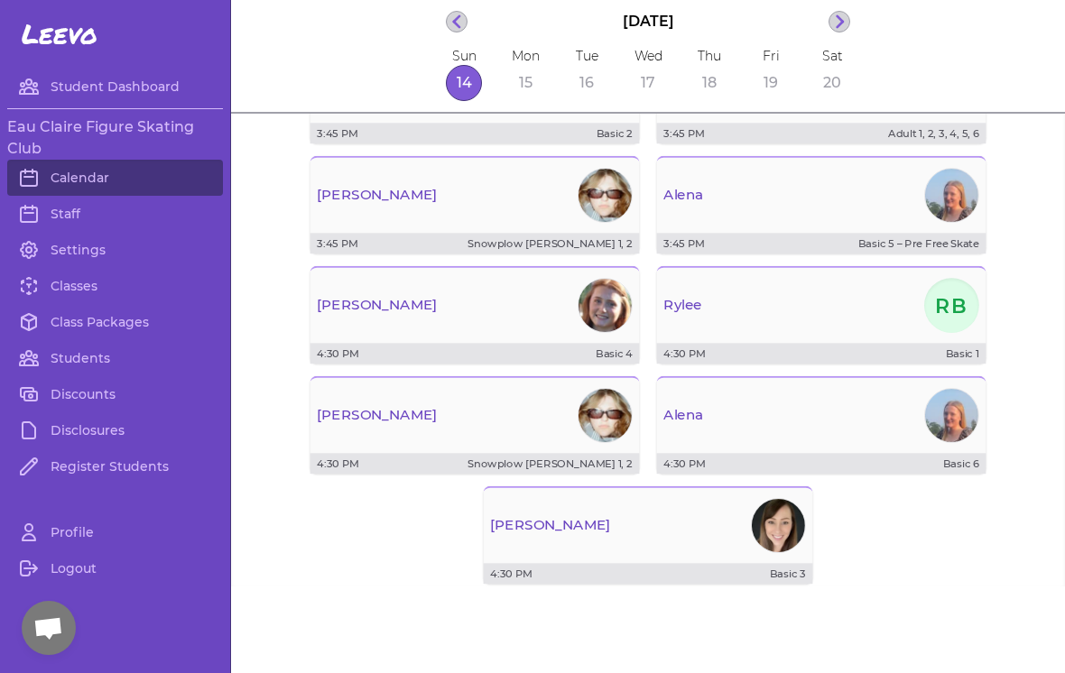
scroll to position [195, 0]
click at [544, 437] on div "[PERSON_NAME]" at bounding box center [476, 415] width 330 height 61
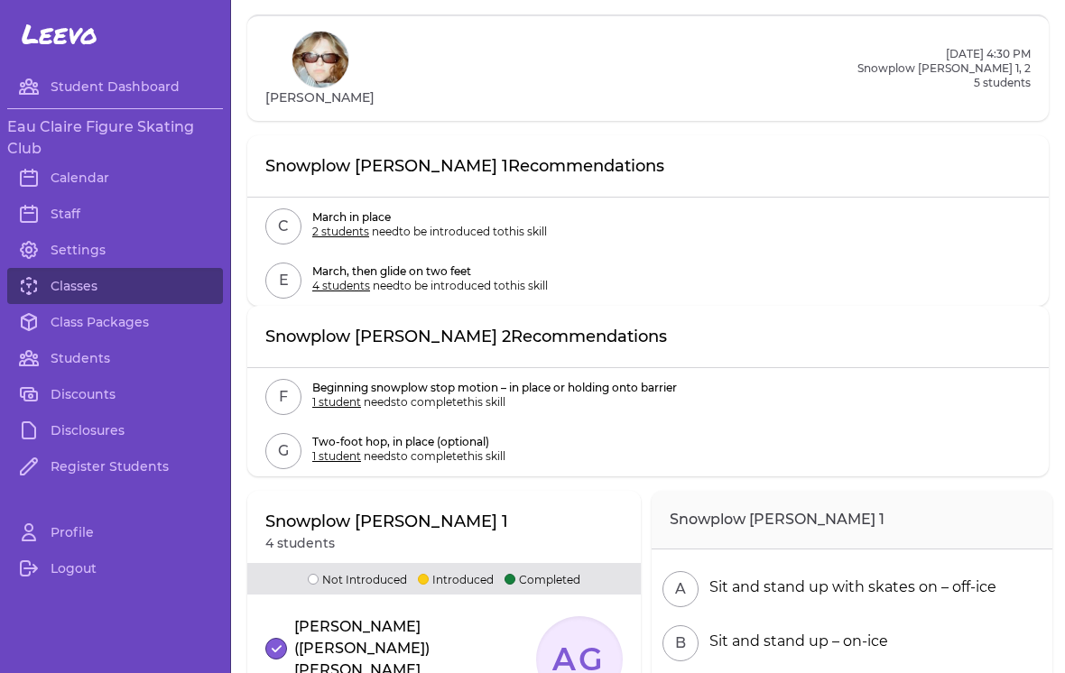
click at [86, 187] on link "Calendar" at bounding box center [115, 178] width 216 height 36
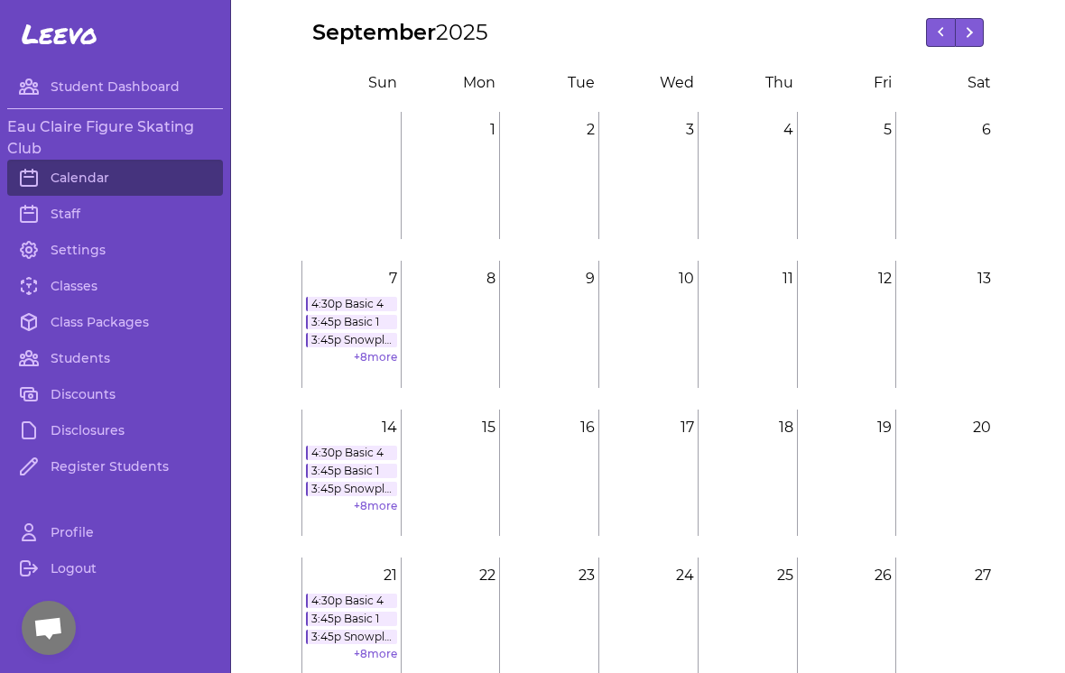
click at [386, 512] on link "+ 8 more" at bounding box center [375, 506] width 43 height 14
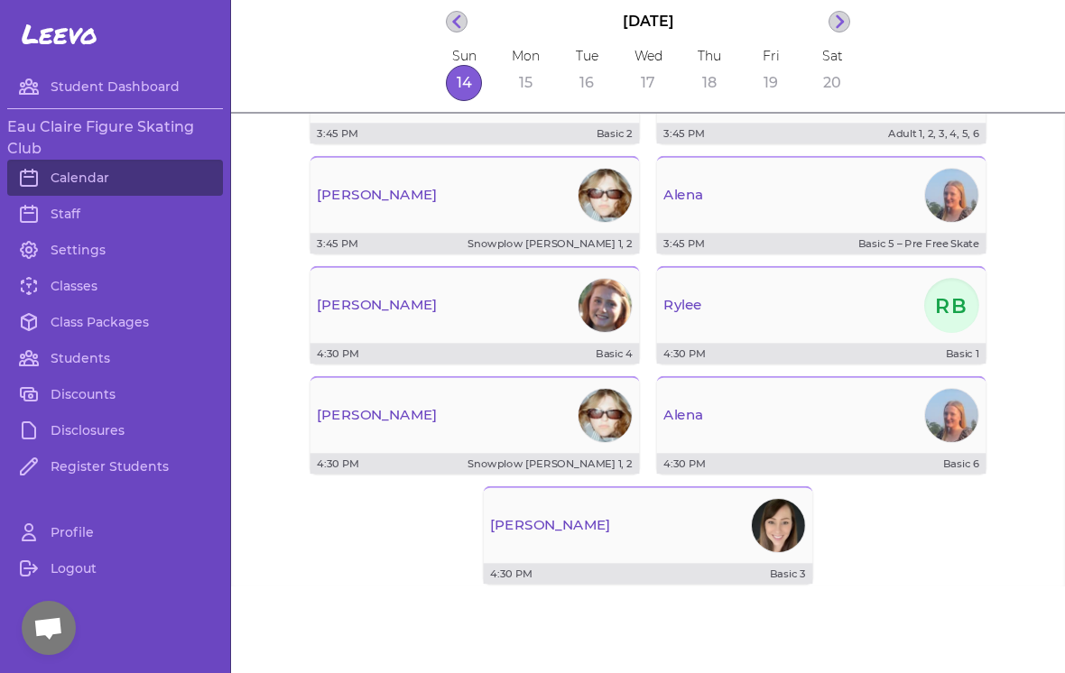
scroll to position [195, 0]
click at [834, 333] on div "[PERSON_NAME]" at bounding box center [822, 304] width 330 height 61
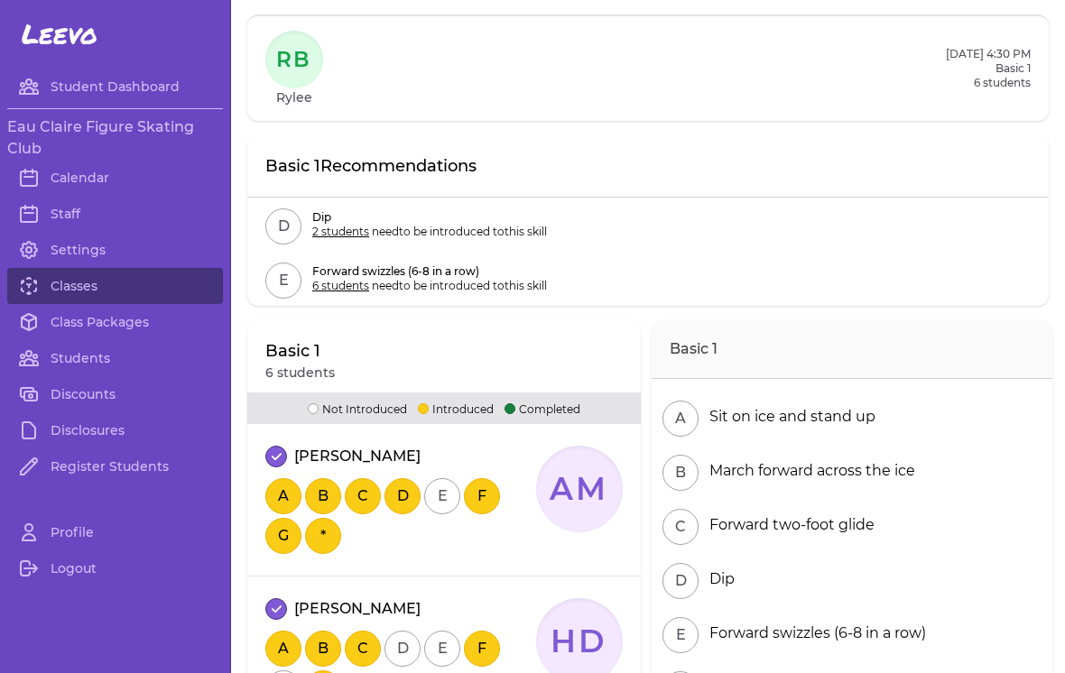
click at [98, 295] on link "Classes" at bounding box center [115, 286] width 216 height 36
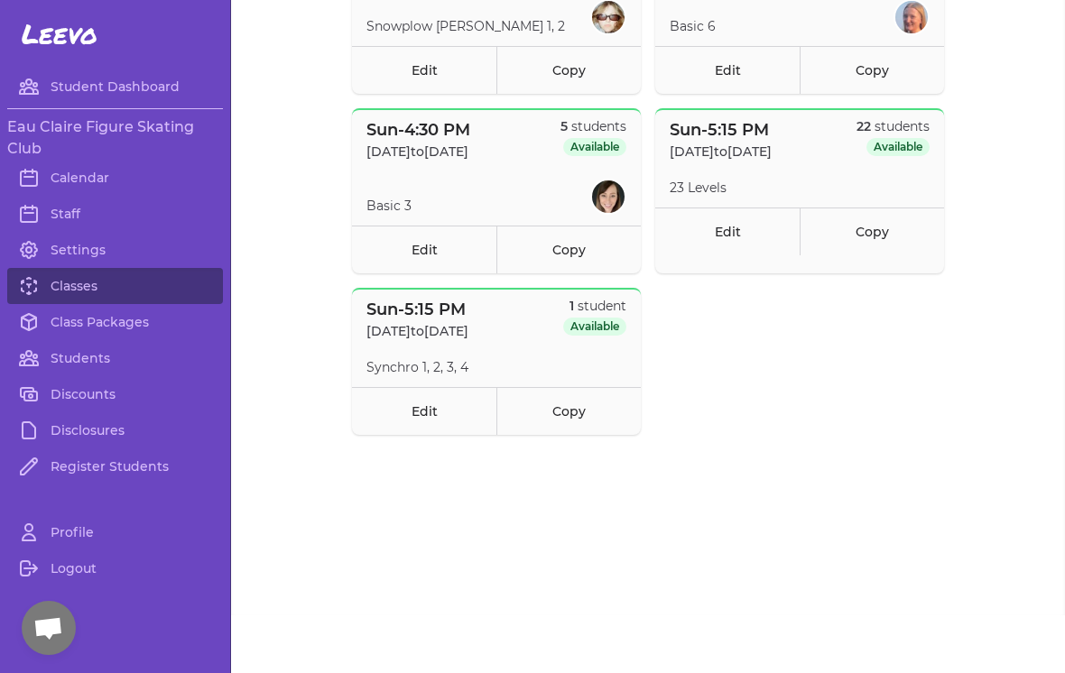
scroll to position [1030, 0]
